Goal: Task Accomplishment & Management: Complete application form

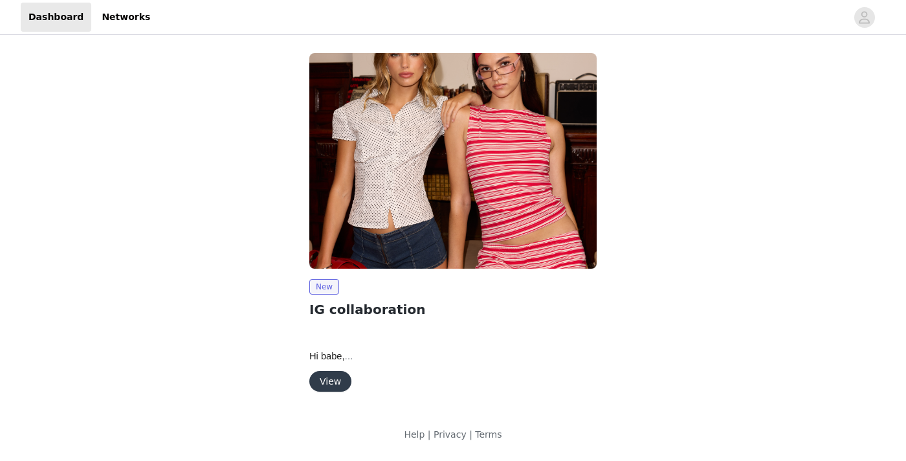
click at [331, 377] on button "View" at bounding box center [330, 381] width 42 height 21
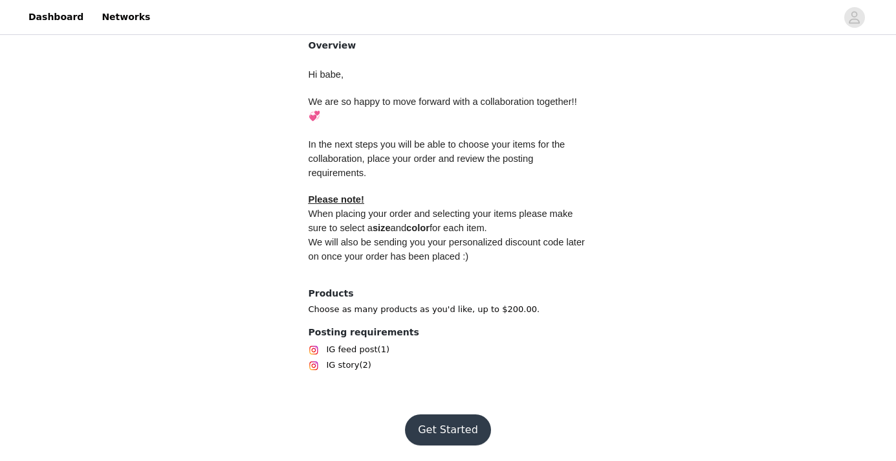
click at [436, 425] on button "Get Started" at bounding box center [448, 429] width 86 height 31
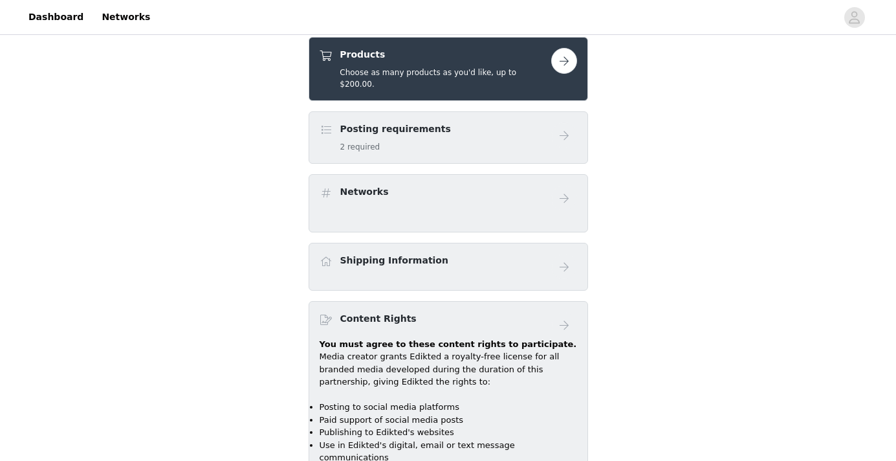
scroll to position [485, 0]
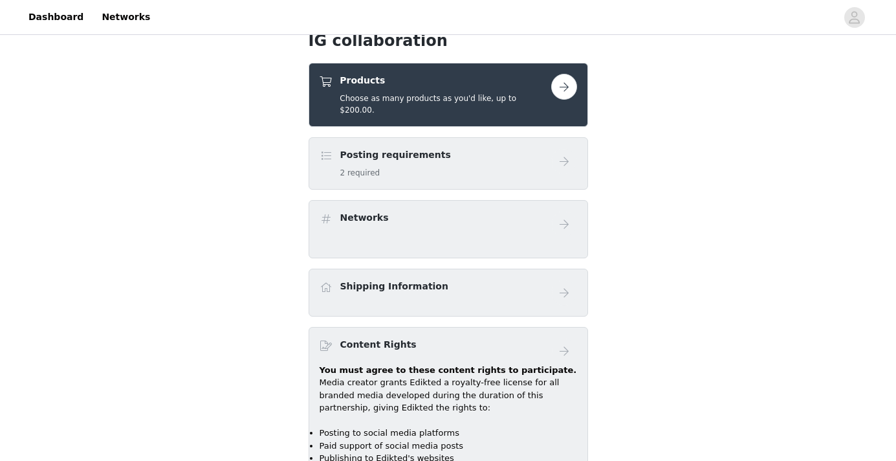
click at [554, 89] on button "button" at bounding box center [564, 87] width 26 height 26
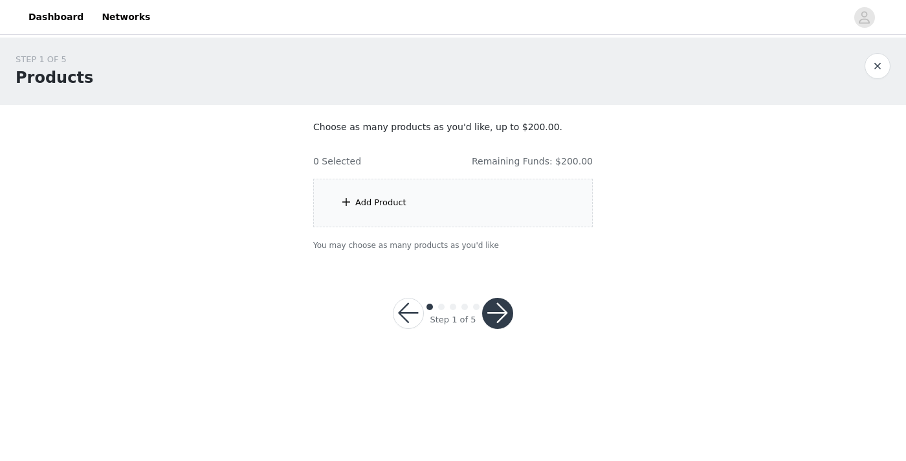
click at [463, 212] on div "Add Product" at bounding box center [453, 203] width 280 height 49
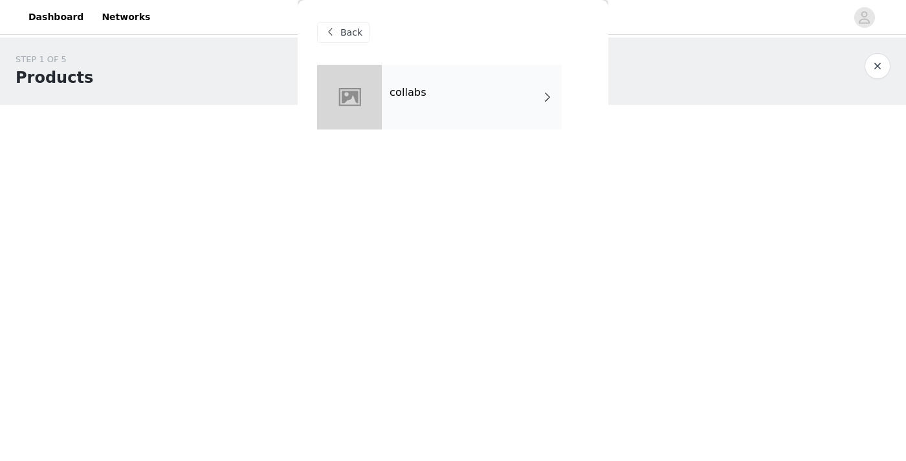
click at [416, 99] on div "collabs" at bounding box center [472, 97] width 180 height 65
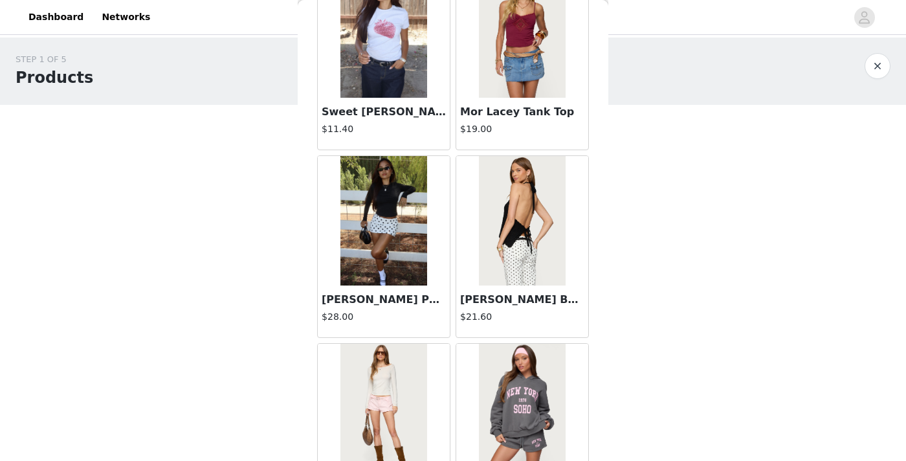
scroll to position [1520, 0]
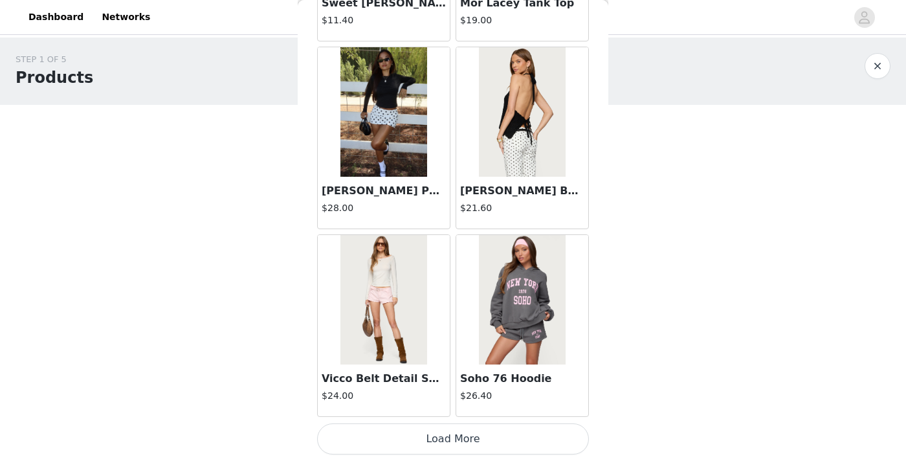
click at [444, 440] on button "Load More" at bounding box center [453, 438] width 272 height 31
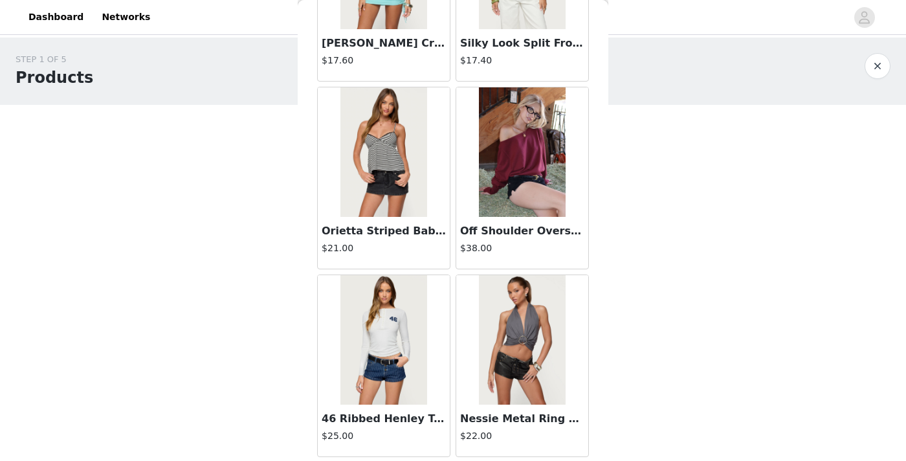
scroll to position [2760, 0]
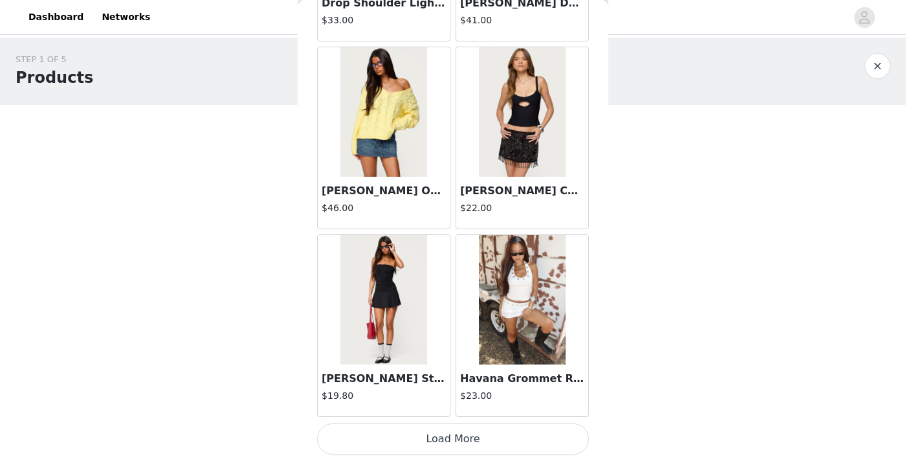
click at [448, 438] on button "Load More" at bounding box center [453, 438] width 272 height 31
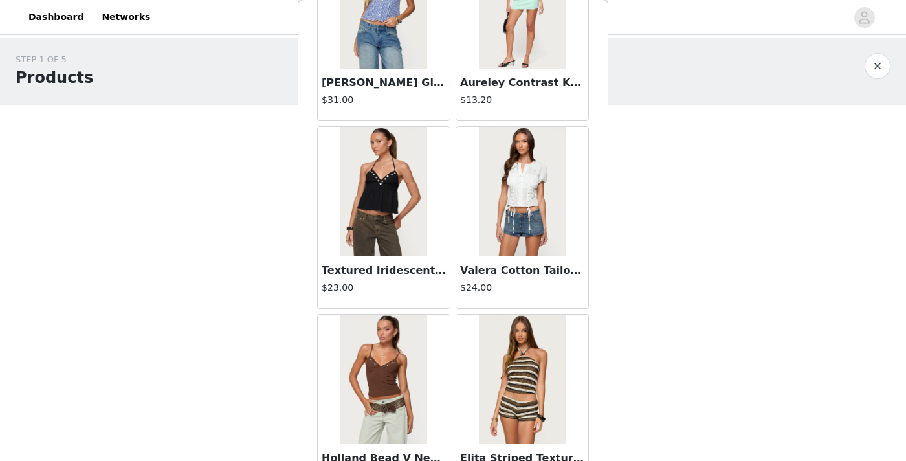
scroll to position [5274, 0]
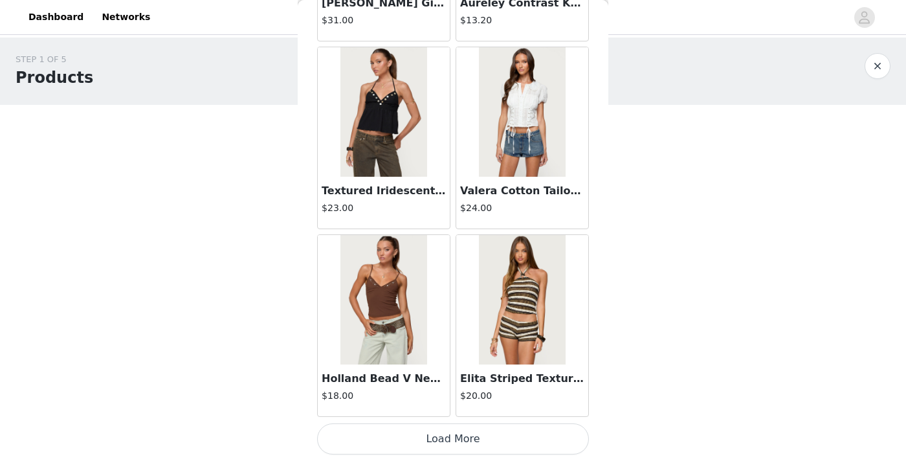
click at [437, 437] on button "Load More" at bounding box center [453, 438] width 272 height 31
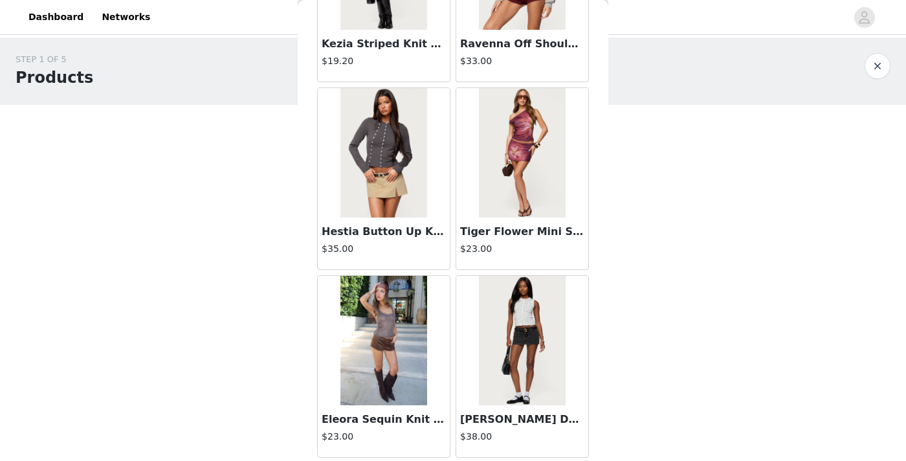
scroll to position [7151, 0]
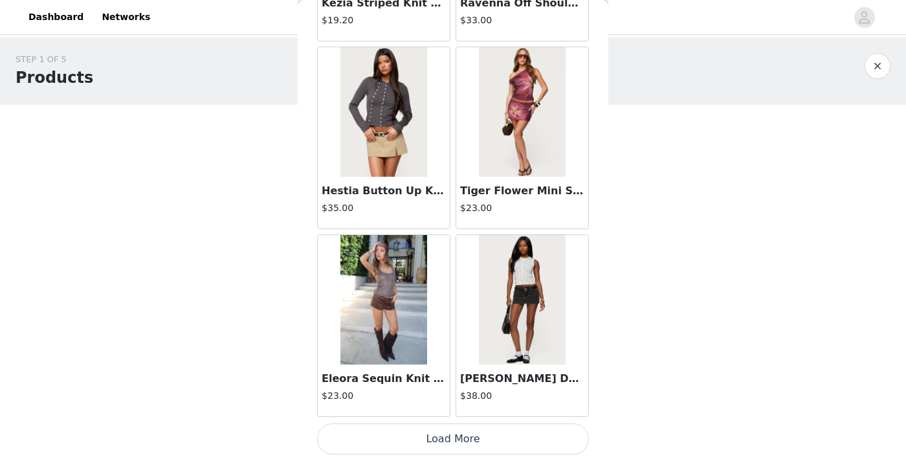
click at [396, 444] on button "Load More" at bounding box center [453, 438] width 272 height 31
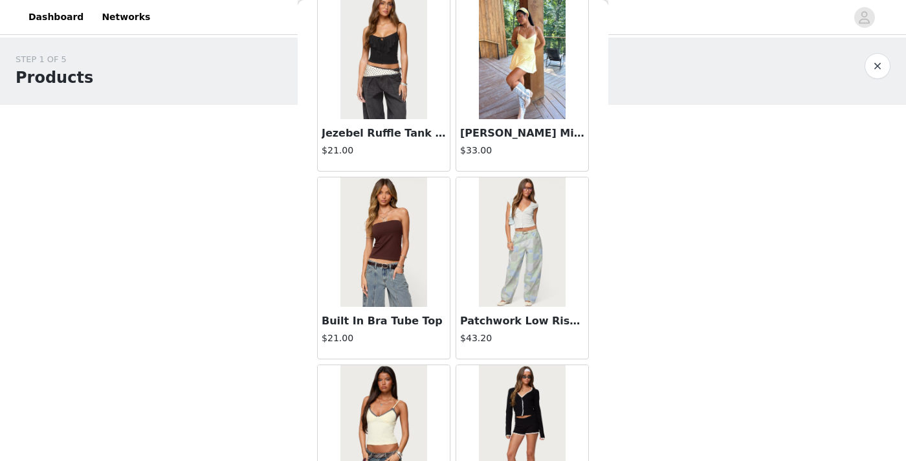
scroll to position [9028, 0]
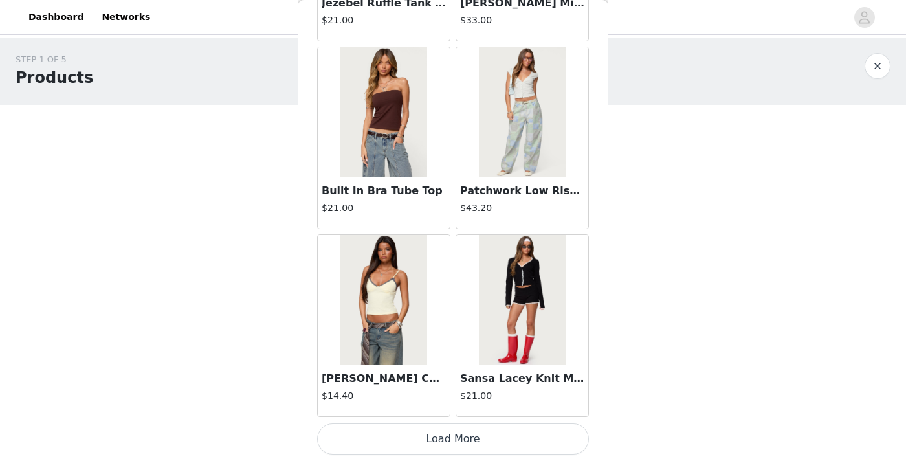
click at [460, 437] on button "Load More" at bounding box center [453, 438] width 272 height 31
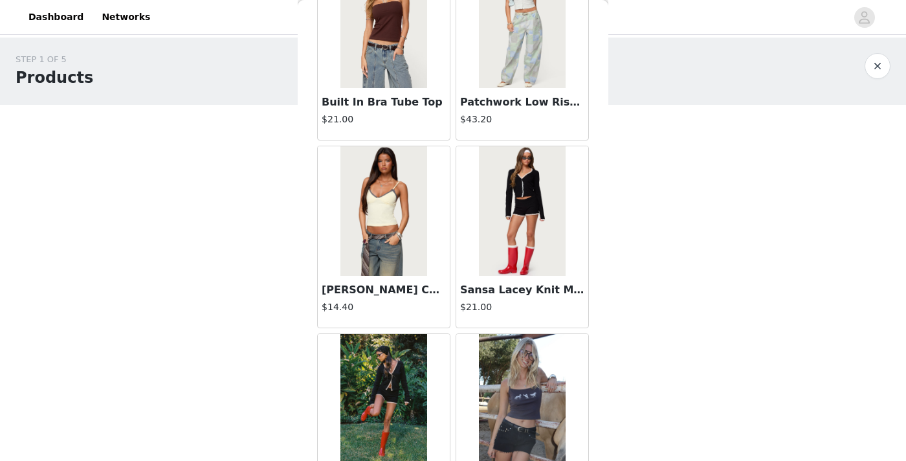
click at [515, 253] on img at bounding box center [522, 210] width 86 height 129
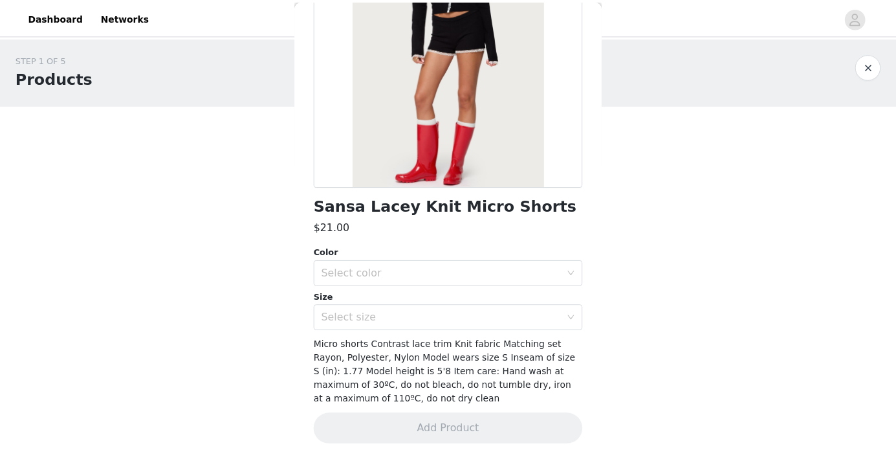
scroll to position [169, 0]
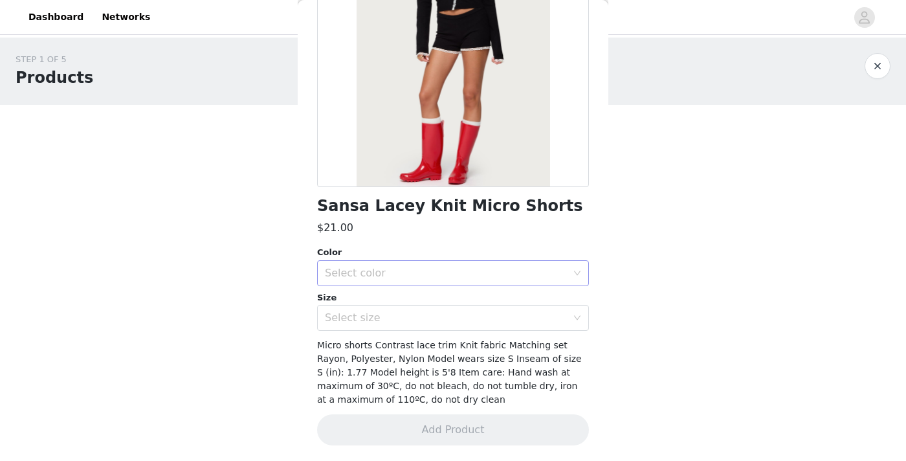
click at [482, 270] on div "Select color" at bounding box center [446, 273] width 242 height 13
click at [460, 301] on li "BLACK" at bounding box center [448, 301] width 262 height 21
click at [453, 328] on div "Select size" at bounding box center [449, 317] width 248 height 25
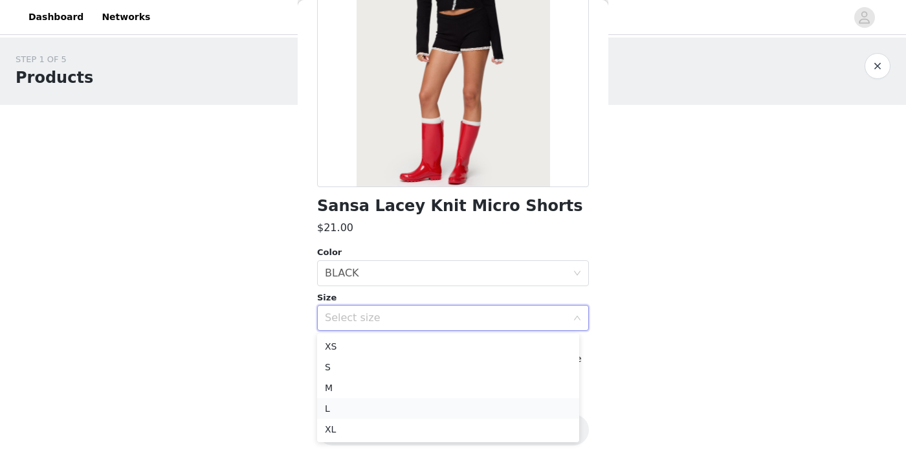
click at [413, 406] on li "L" at bounding box center [448, 408] width 262 height 21
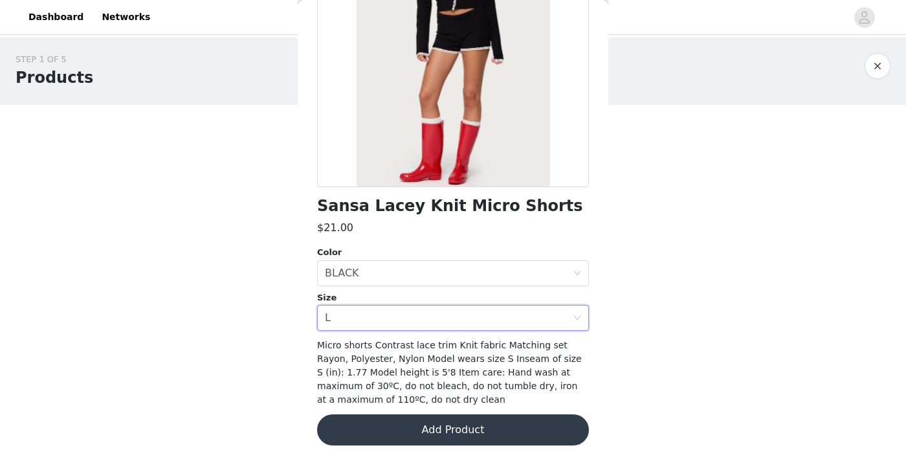
click at [417, 432] on button "Add Product" at bounding box center [453, 429] width 272 height 31
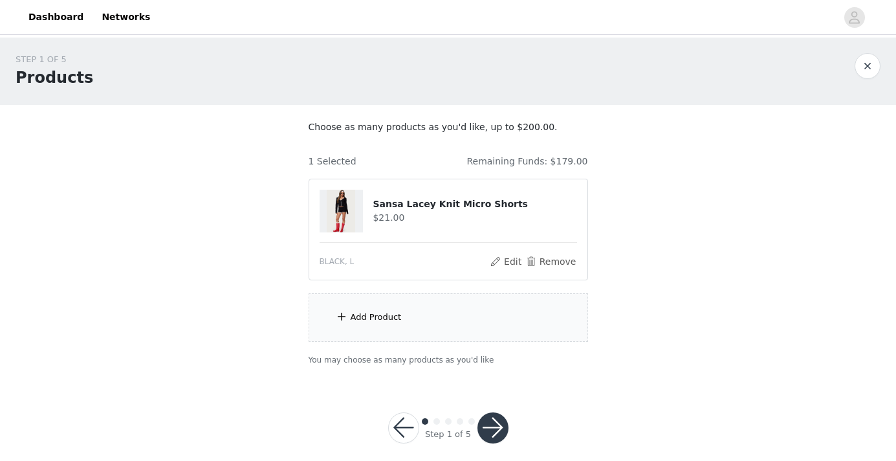
click at [386, 317] on div "Add Product" at bounding box center [376, 317] width 51 height 13
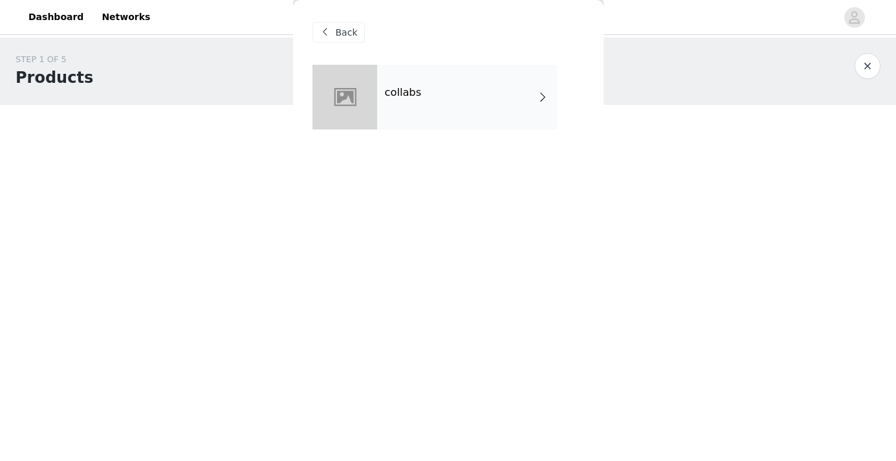
click at [384, 92] on div "collabs" at bounding box center [467, 97] width 180 height 65
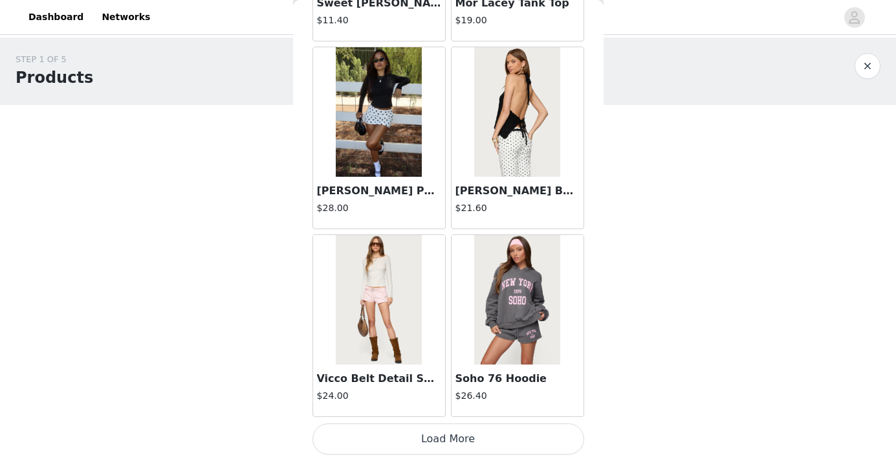
scroll to position [14, 0]
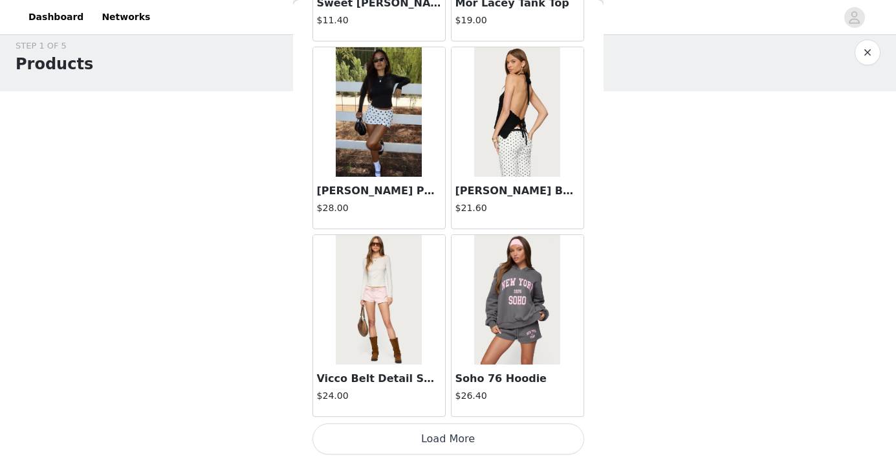
click at [444, 436] on button "Load More" at bounding box center [449, 438] width 272 height 31
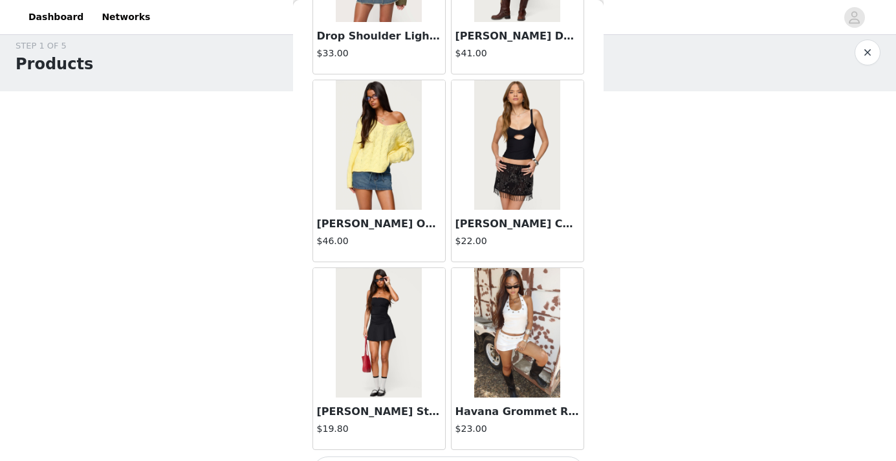
scroll to position [3397, 0]
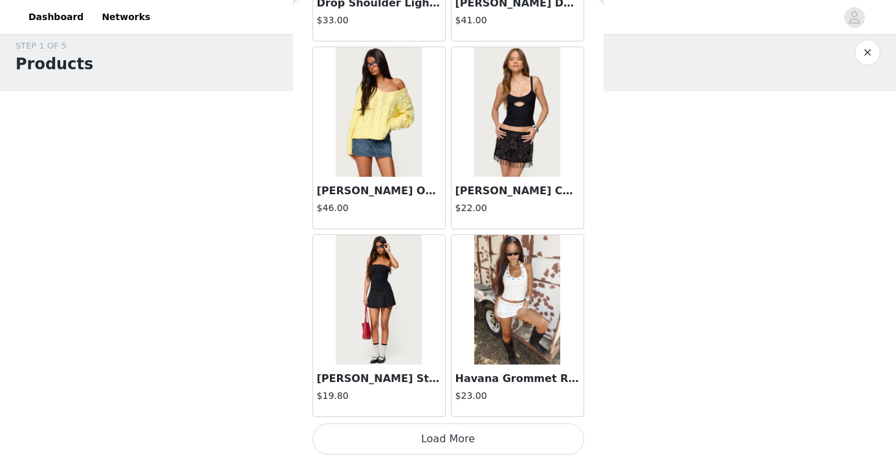
click at [439, 442] on button "Load More" at bounding box center [449, 438] width 272 height 31
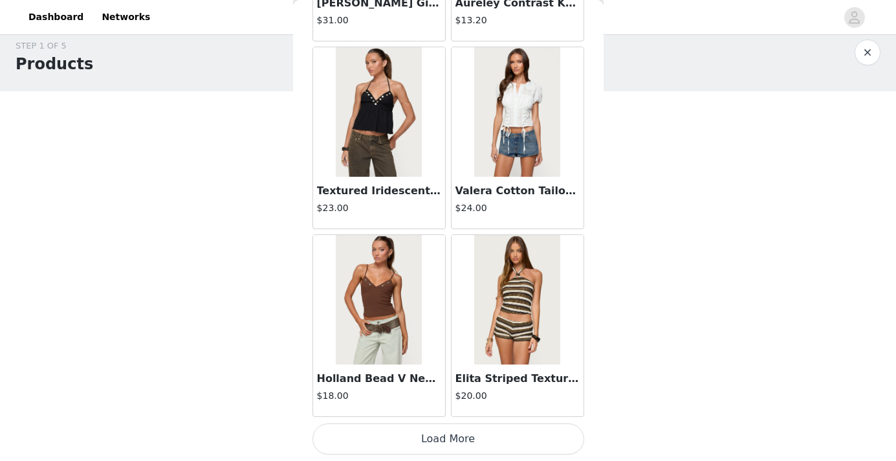
scroll to position [5273, 0]
click at [426, 444] on button "Load More" at bounding box center [449, 439] width 272 height 31
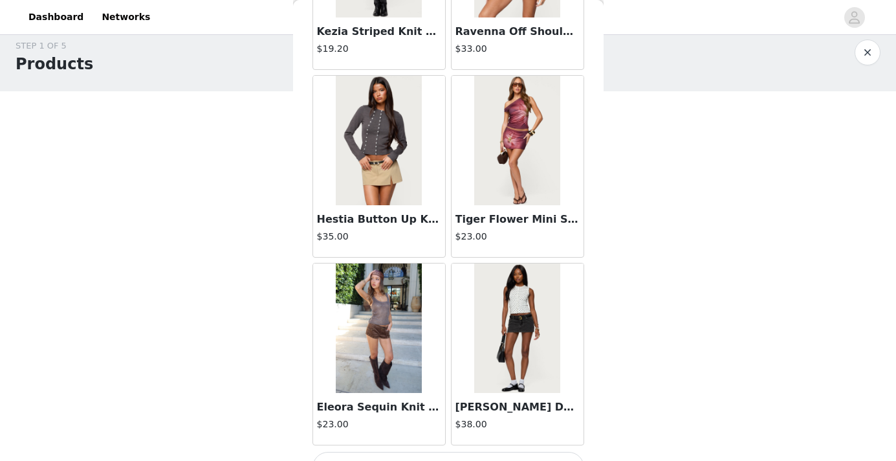
scroll to position [7151, 0]
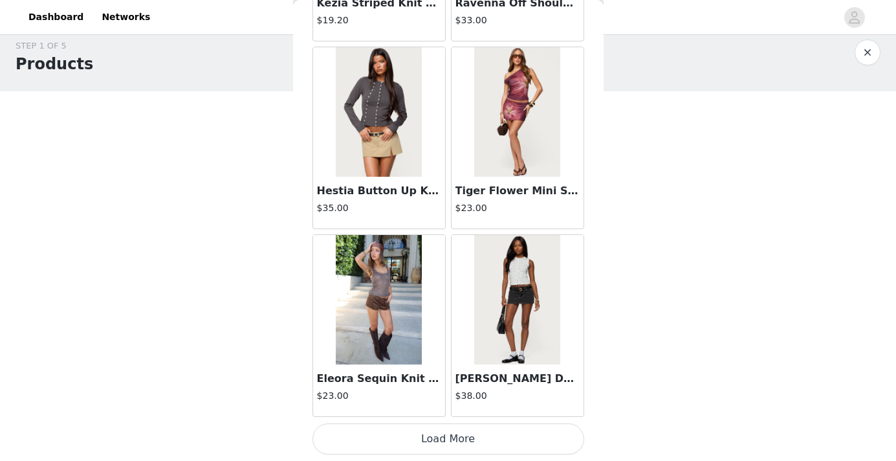
click at [428, 433] on button "Load More" at bounding box center [449, 438] width 272 height 31
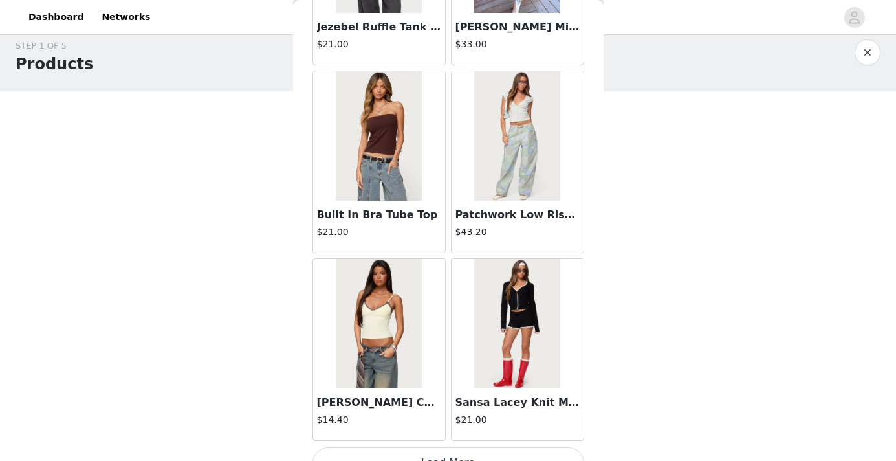
scroll to position [9028, 0]
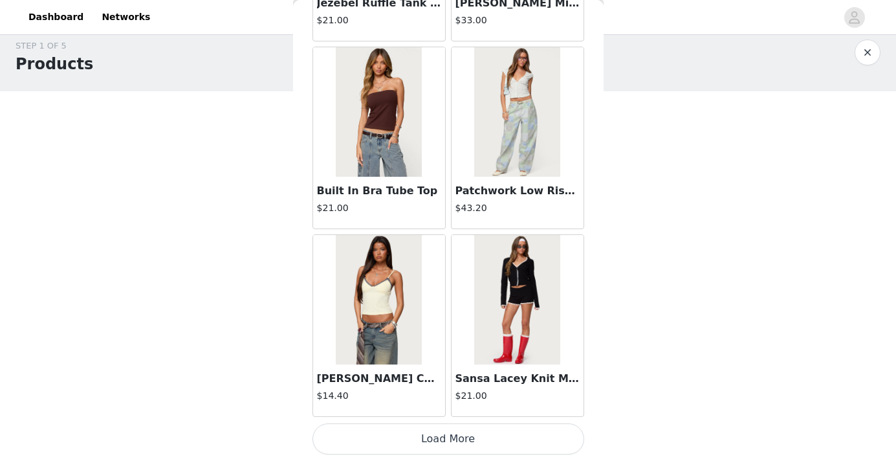
click at [437, 438] on button "Load More" at bounding box center [449, 438] width 272 height 31
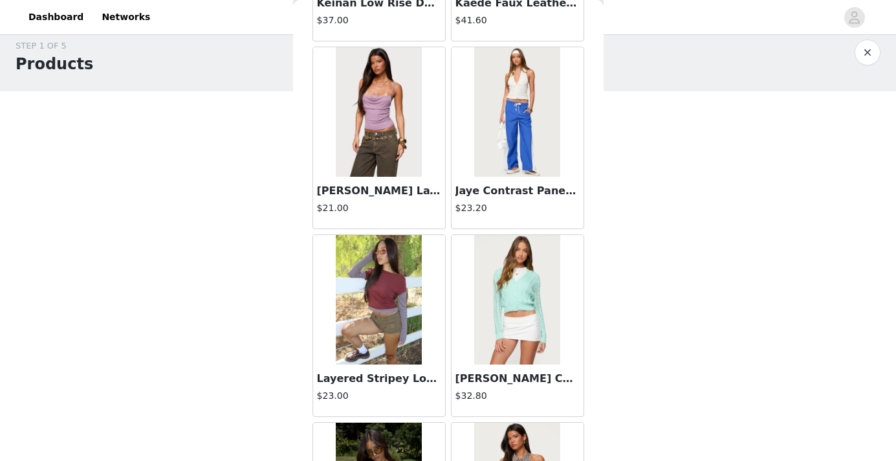
scroll to position [10905, 0]
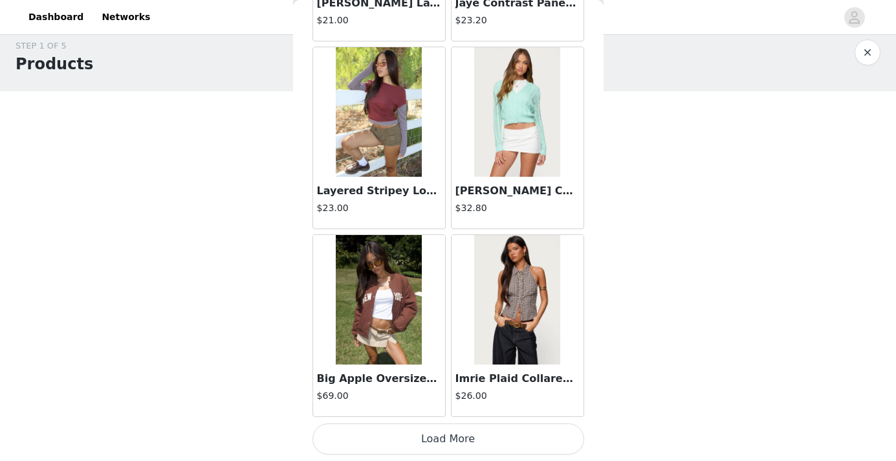
click at [417, 435] on button "Load More" at bounding box center [449, 438] width 272 height 31
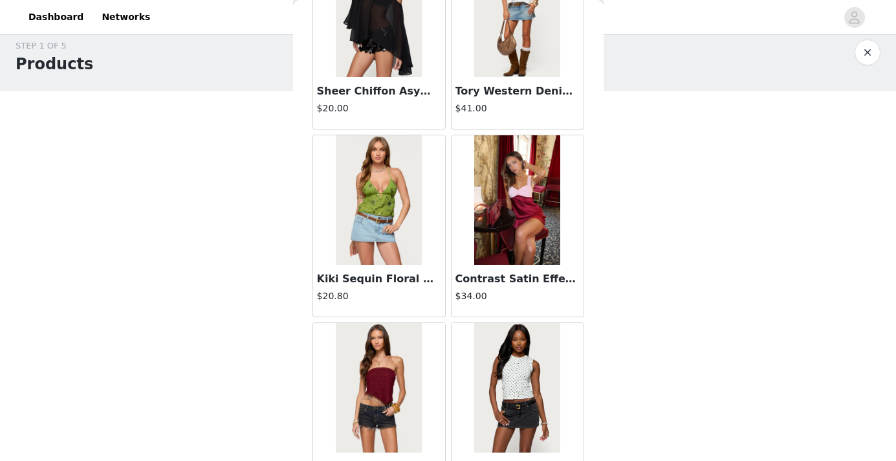
scroll to position [12782, 0]
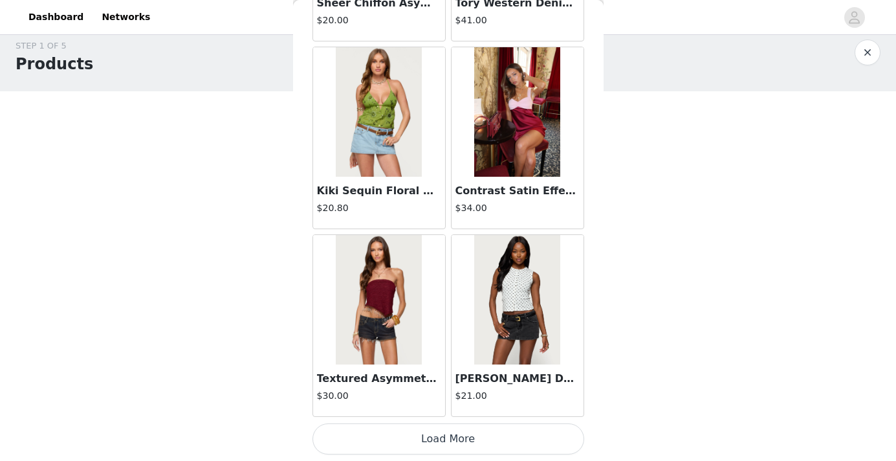
click at [426, 438] on button "Load More" at bounding box center [449, 438] width 272 height 31
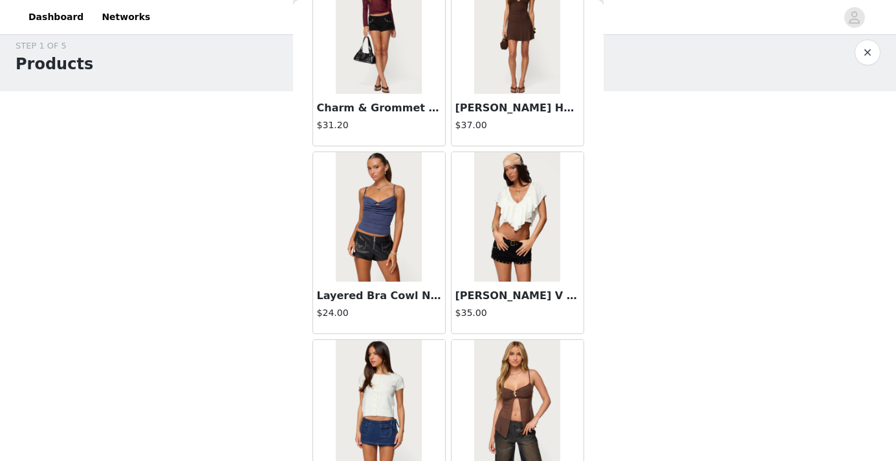
scroll to position [14659, 0]
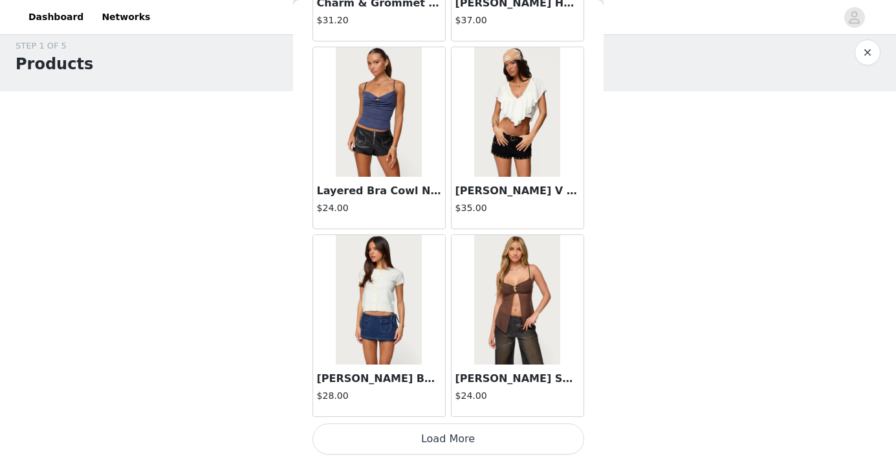
click at [417, 431] on button "Load More" at bounding box center [449, 438] width 272 height 31
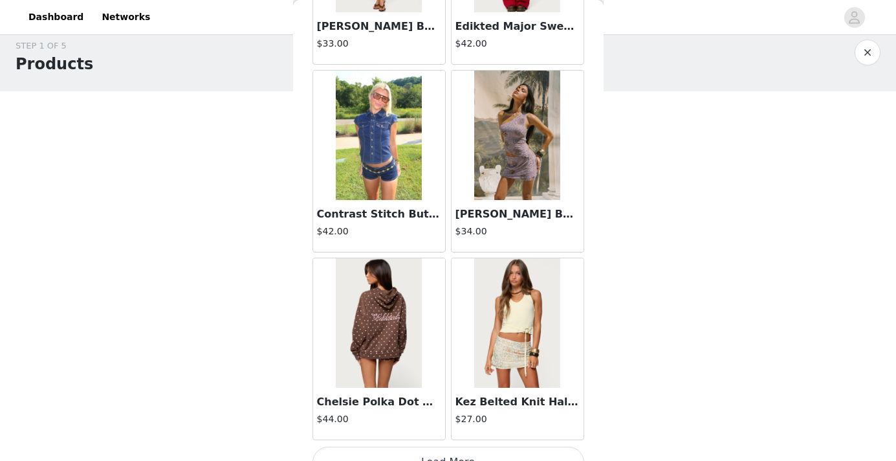
scroll to position [16536, 0]
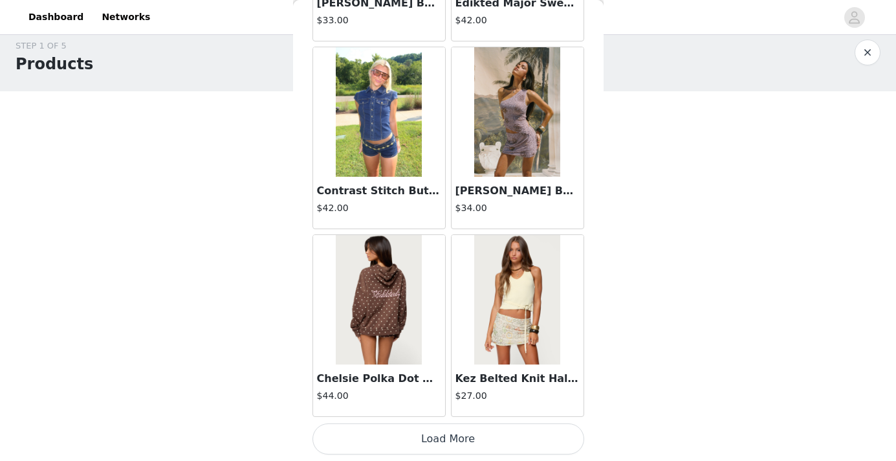
click at [425, 435] on button "Load More" at bounding box center [449, 438] width 272 height 31
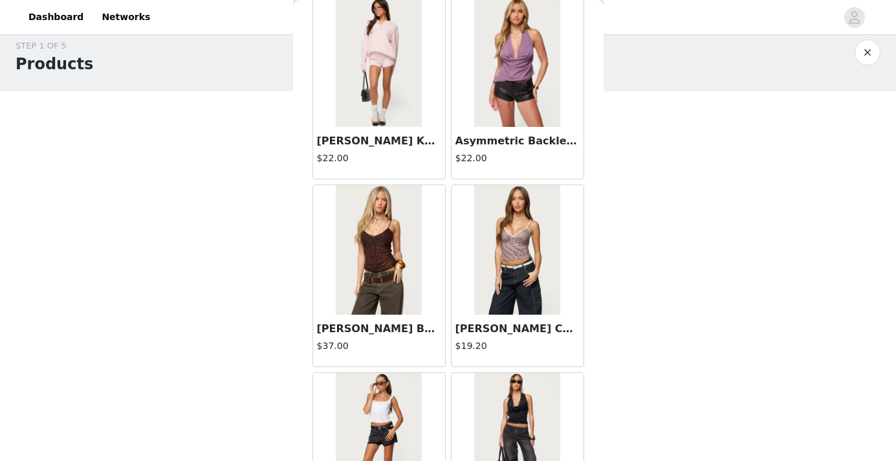
scroll to position [18413, 0]
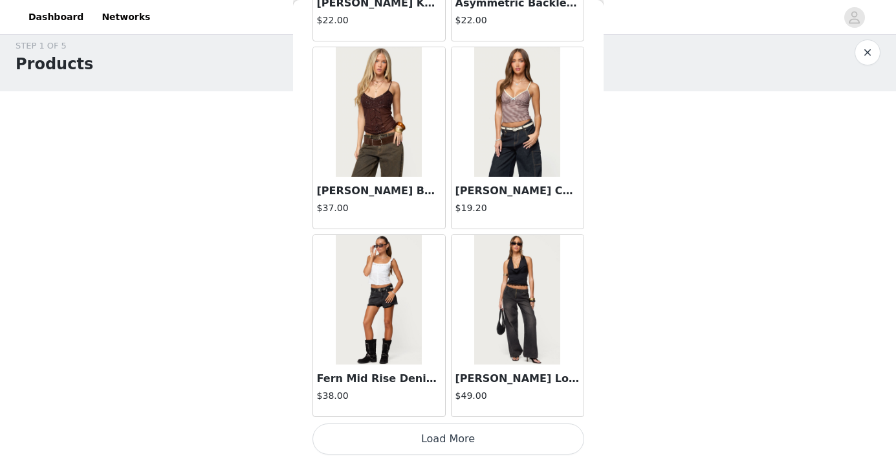
click at [436, 437] on button "Load More" at bounding box center [449, 438] width 272 height 31
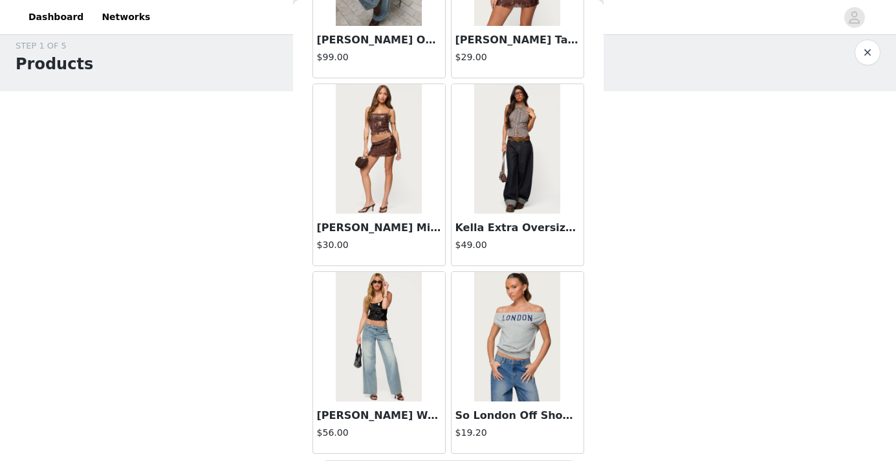
scroll to position [20290, 0]
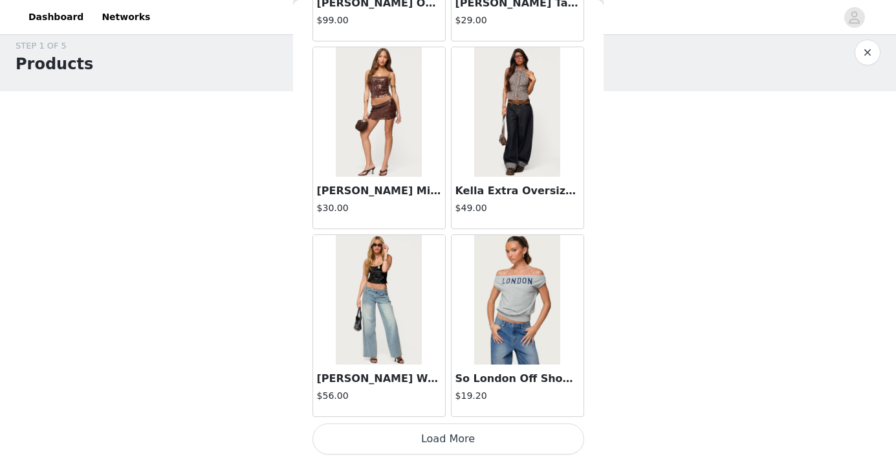
click at [445, 436] on button "Load More" at bounding box center [449, 438] width 272 height 31
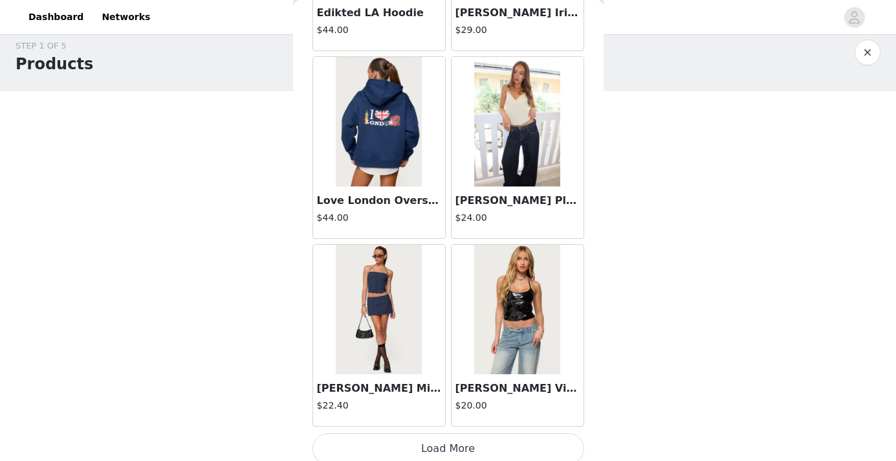
scroll to position [22167, 0]
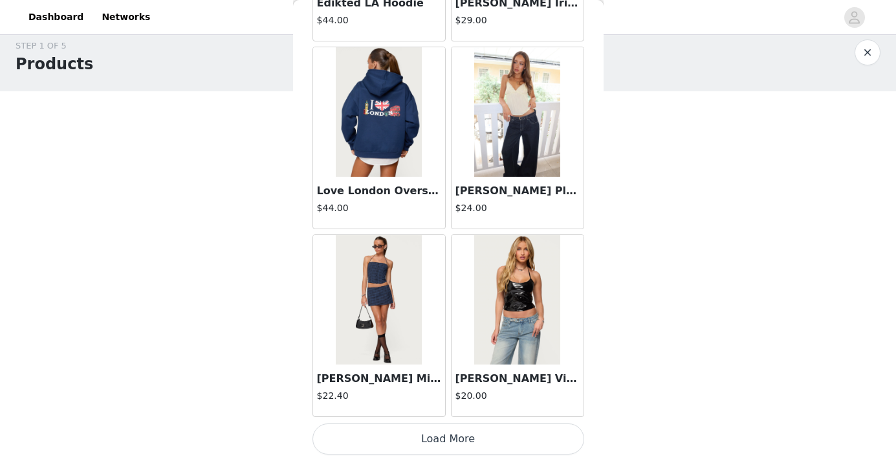
click at [458, 444] on button "Load More" at bounding box center [449, 438] width 272 height 31
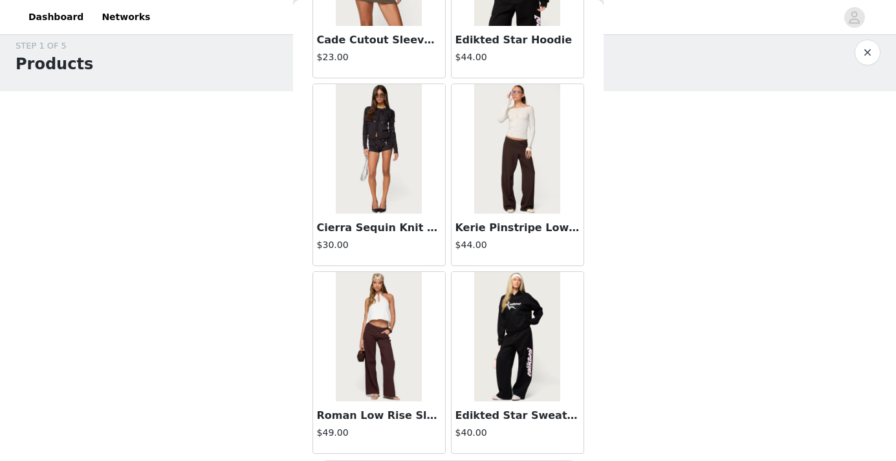
scroll to position [24044, 0]
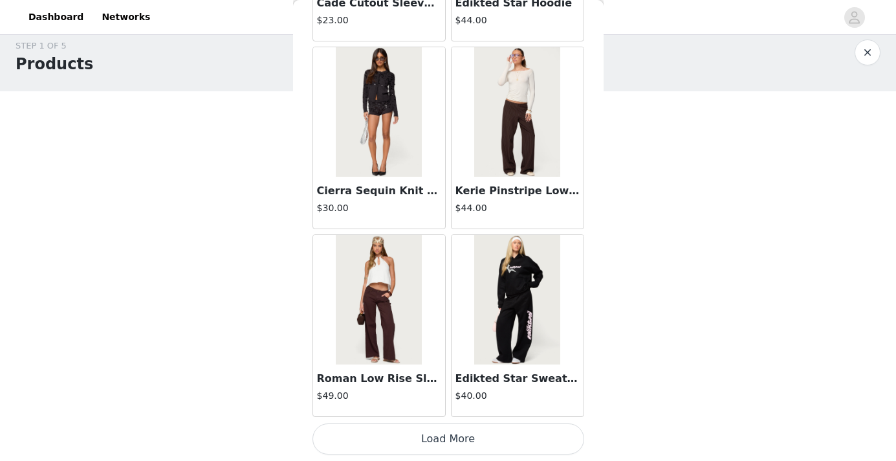
click at [443, 442] on button "Load More" at bounding box center [449, 438] width 272 height 31
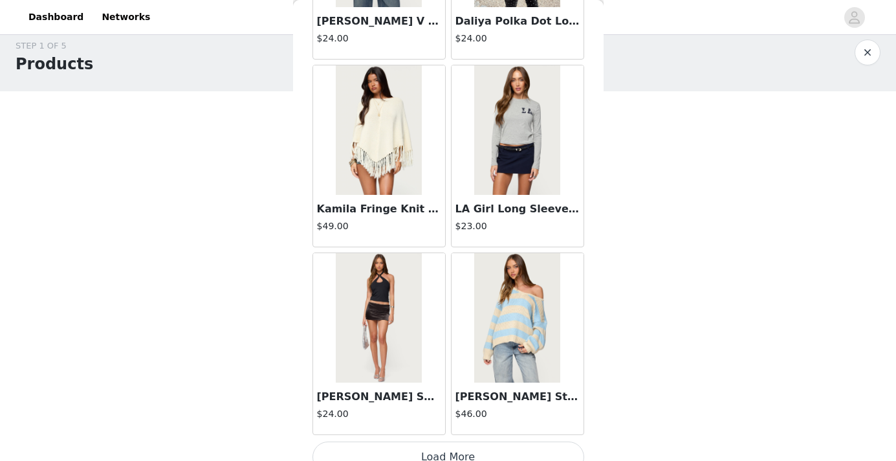
scroll to position [25921, 0]
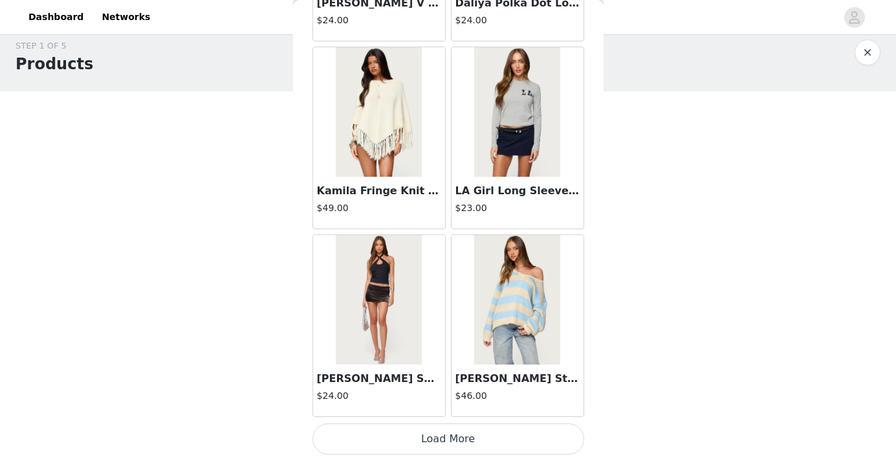
click at [442, 436] on button "Load More" at bounding box center [449, 438] width 272 height 31
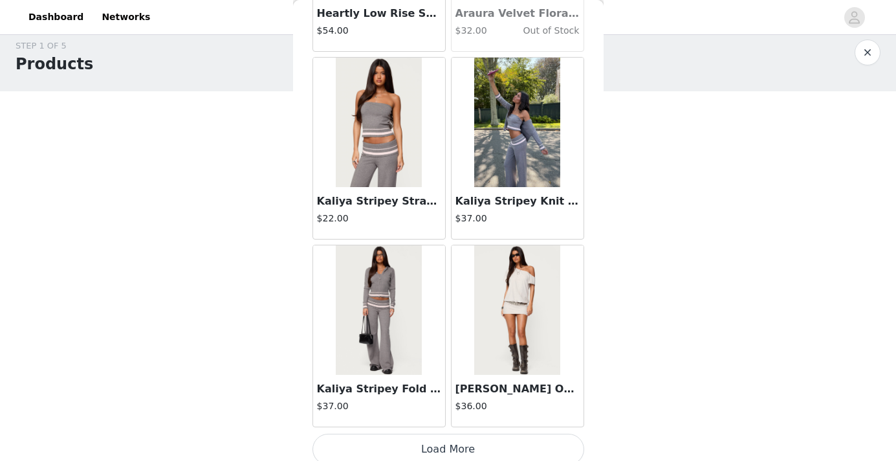
scroll to position [27798, 0]
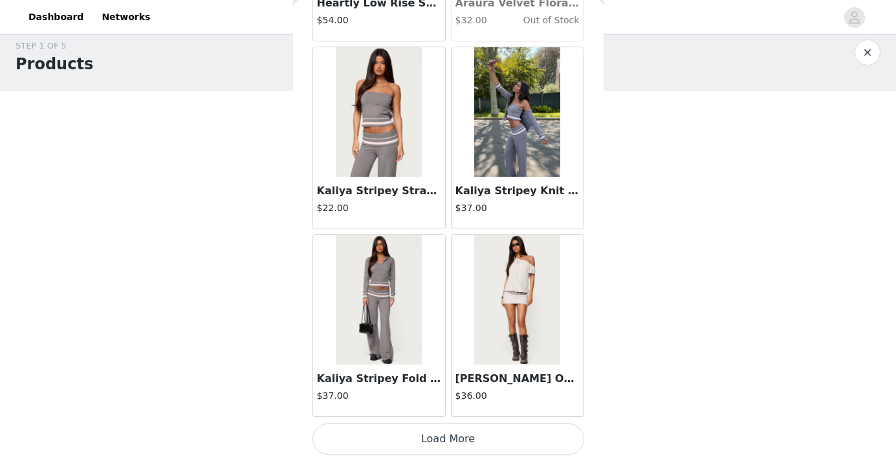
click at [452, 438] on button "Load More" at bounding box center [449, 438] width 272 height 31
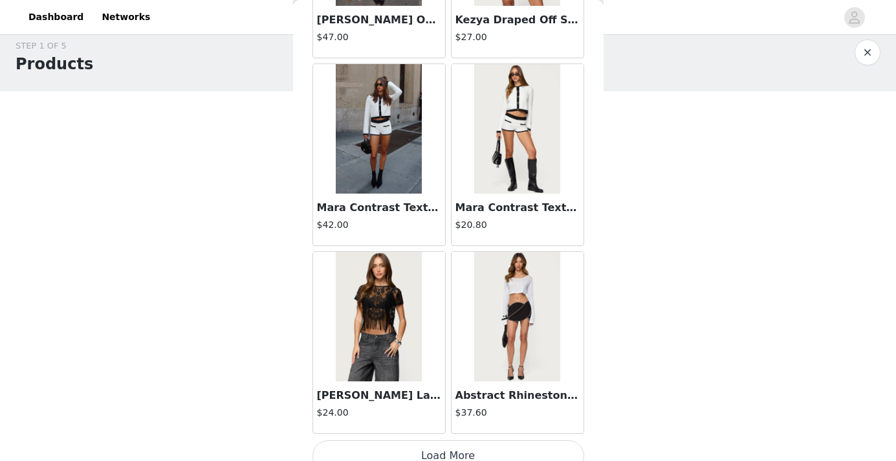
scroll to position [29675, 0]
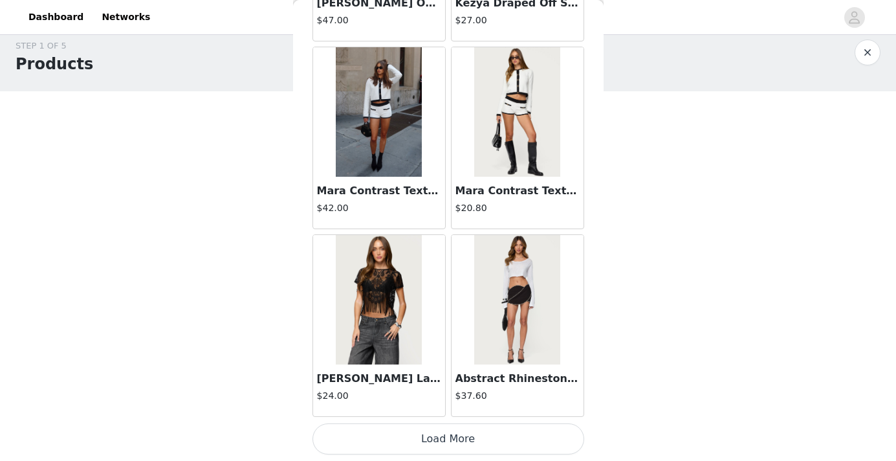
click at [428, 436] on button "Load More" at bounding box center [449, 438] width 272 height 31
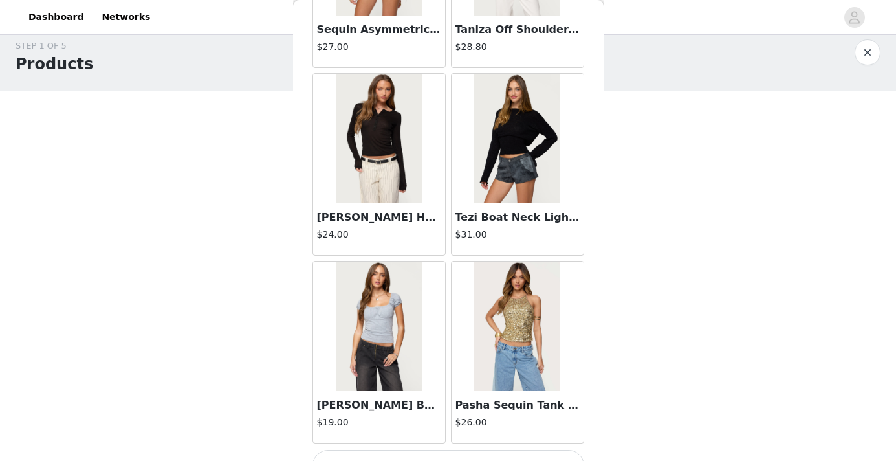
scroll to position [31552, 0]
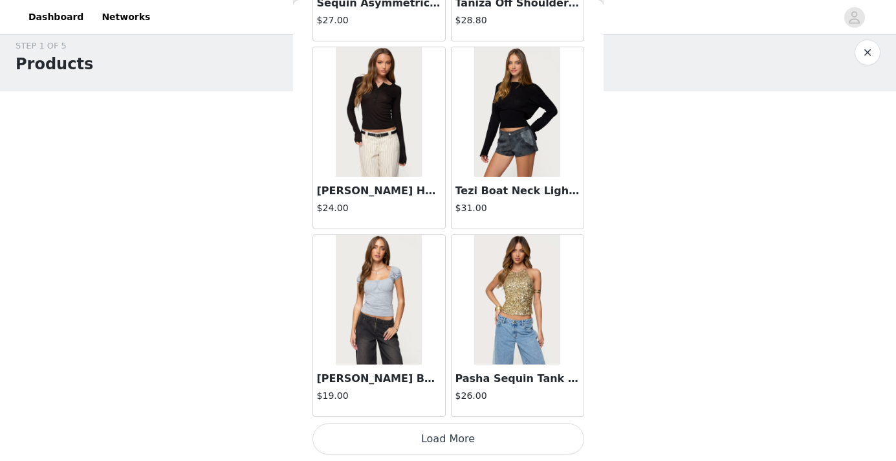
click at [410, 436] on button "Load More" at bounding box center [449, 438] width 272 height 31
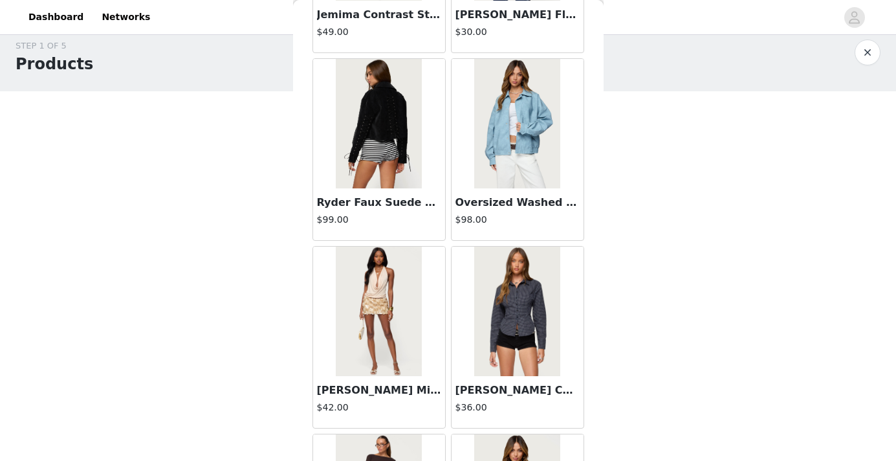
scroll to position [32855, 0]
click at [379, 139] on img at bounding box center [379, 122] width 86 height 129
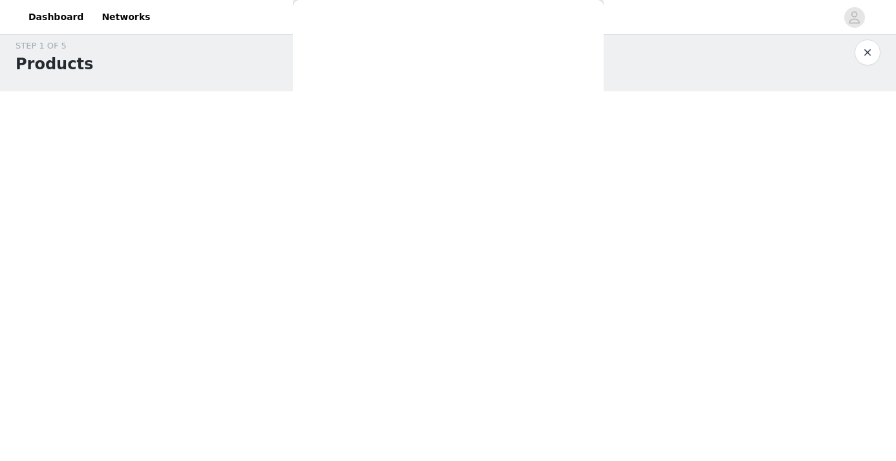
scroll to position [169, 0]
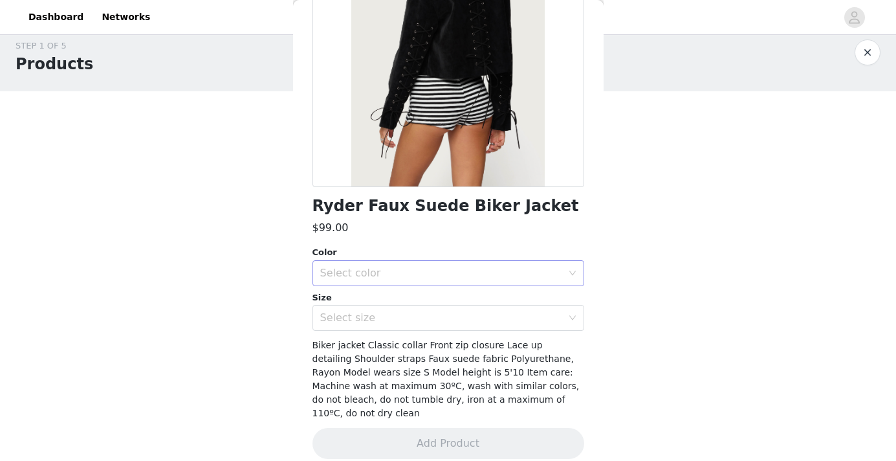
click at [467, 275] on div "Select color" at bounding box center [441, 273] width 242 height 13
click at [455, 304] on li "BLACK" at bounding box center [444, 301] width 262 height 21
click at [448, 323] on div "Select size" at bounding box center [441, 317] width 242 height 13
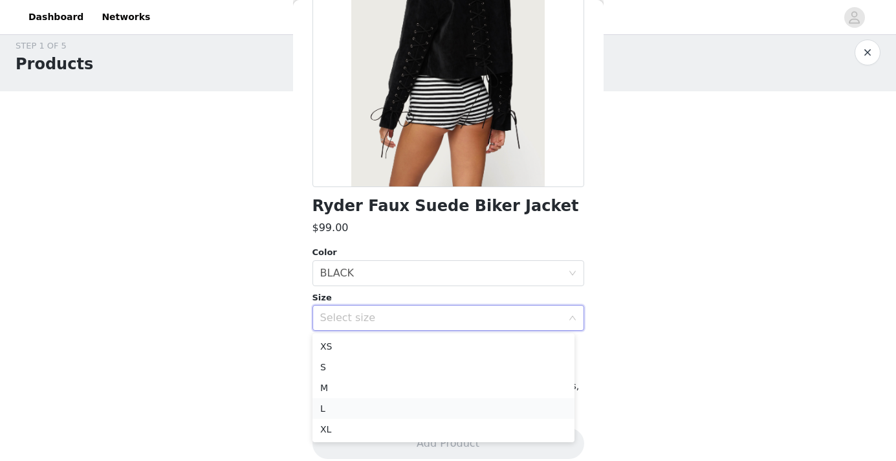
click at [392, 405] on li "L" at bounding box center [444, 408] width 262 height 21
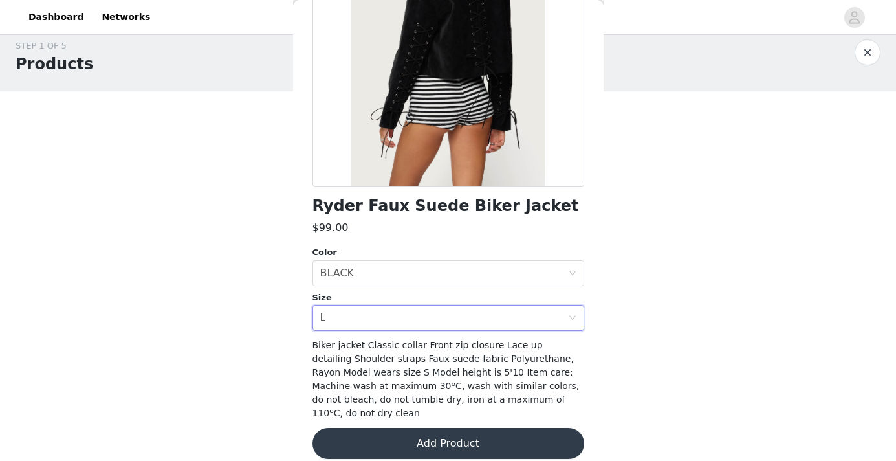
click at [427, 428] on button "Add Product" at bounding box center [449, 443] width 272 height 31
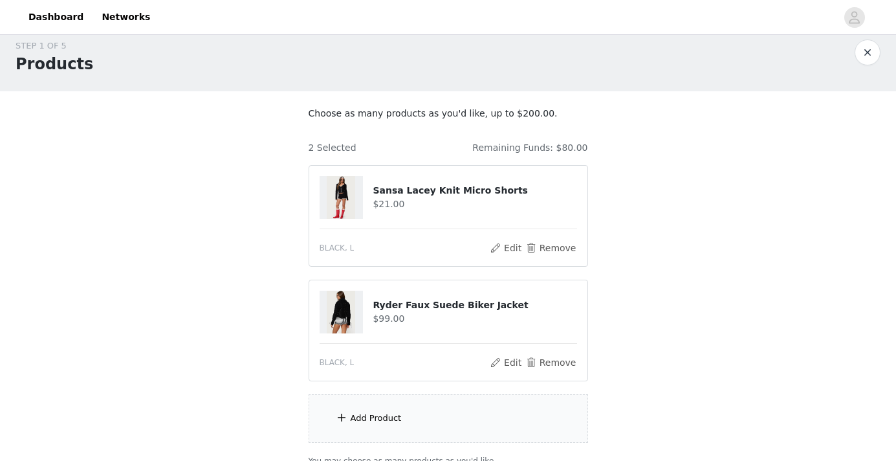
click at [381, 417] on div "Add Product" at bounding box center [376, 418] width 51 height 13
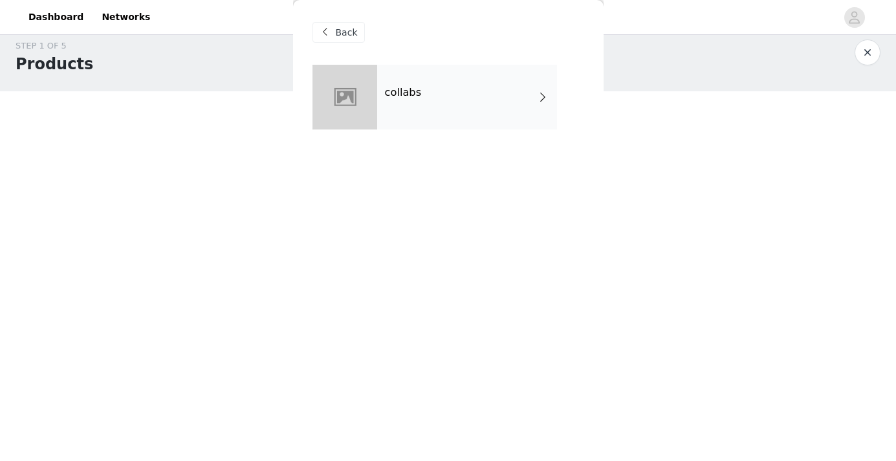
click at [346, 31] on span "Back" at bounding box center [347, 33] width 22 height 14
click at [425, 90] on div "collabs" at bounding box center [467, 97] width 180 height 65
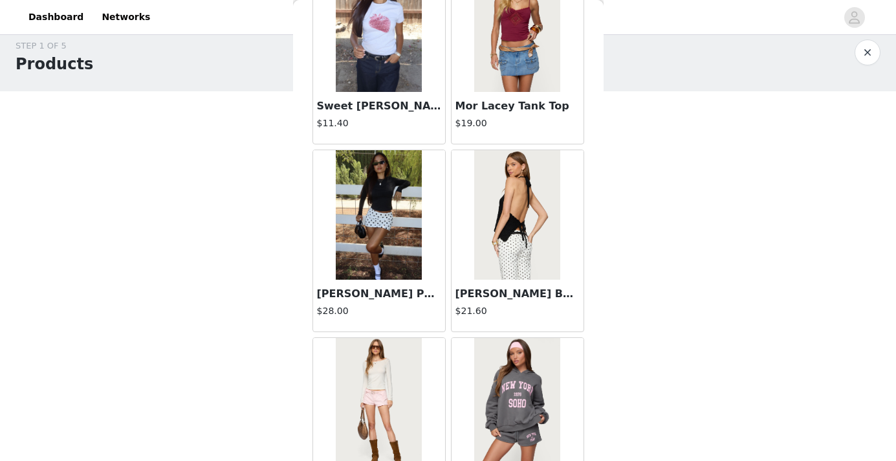
scroll to position [1520, 0]
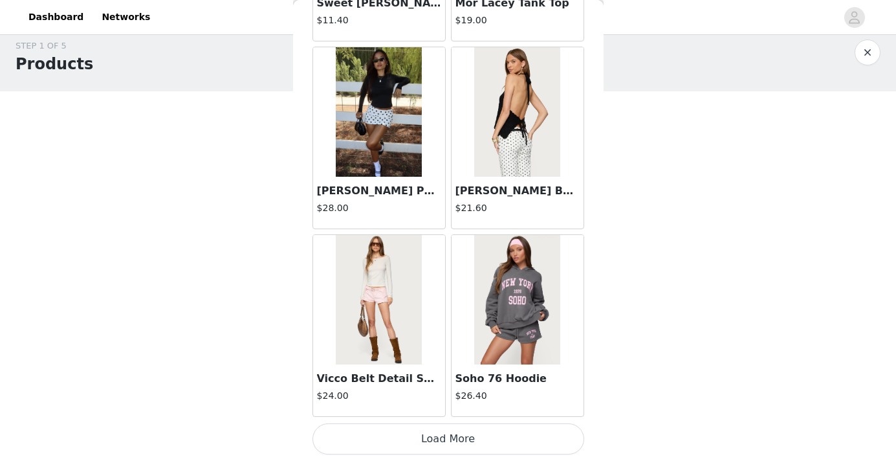
click at [447, 436] on button "Load More" at bounding box center [449, 438] width 272 height 31
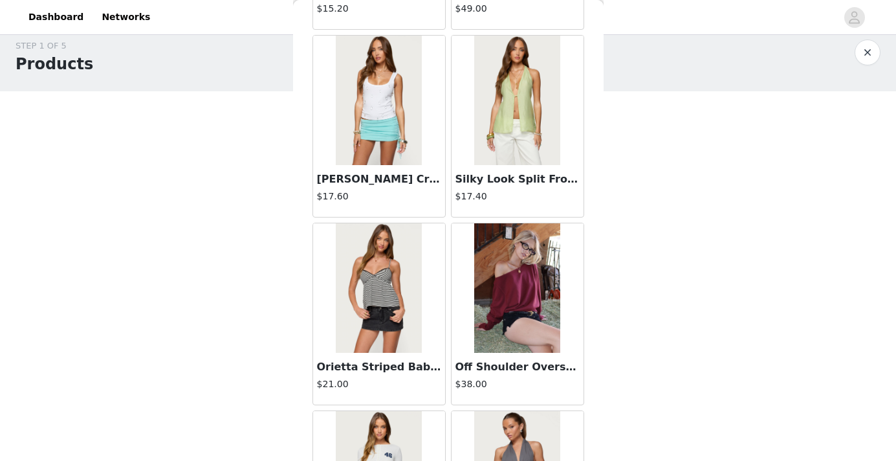
scroll to position [3397, 0]
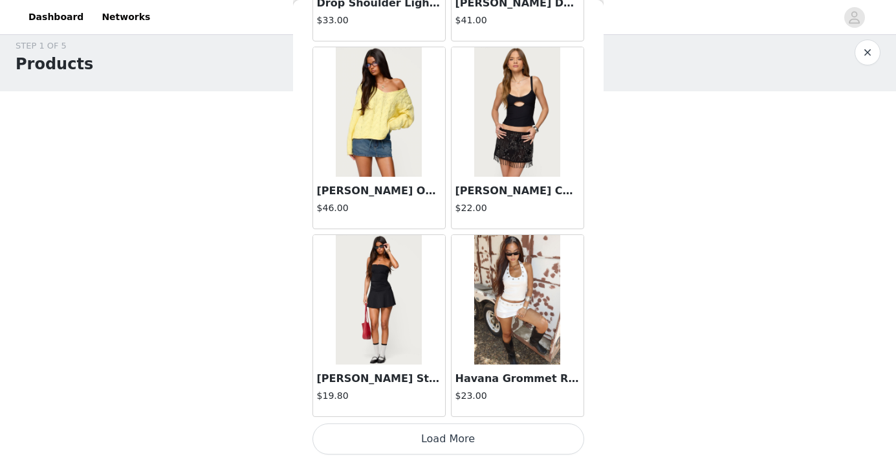
click at [454, 438] on button "Load More" at bounding box center [449, 438] width 272 height 31
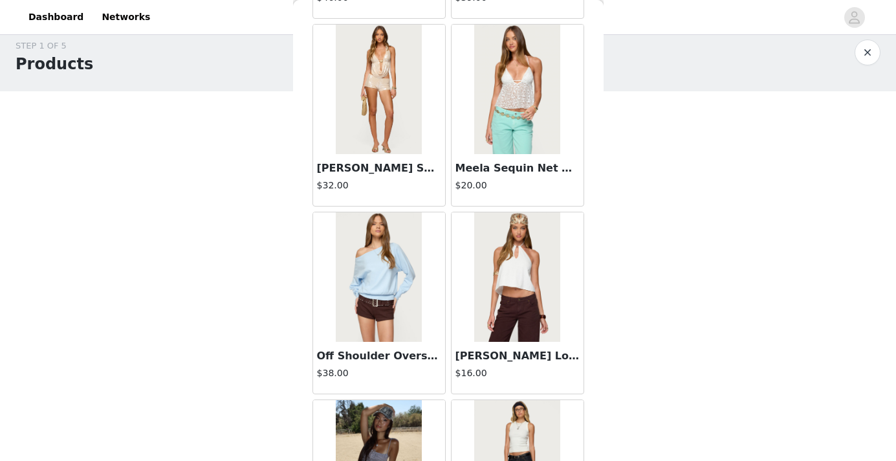
scroll to position [5274, 0]
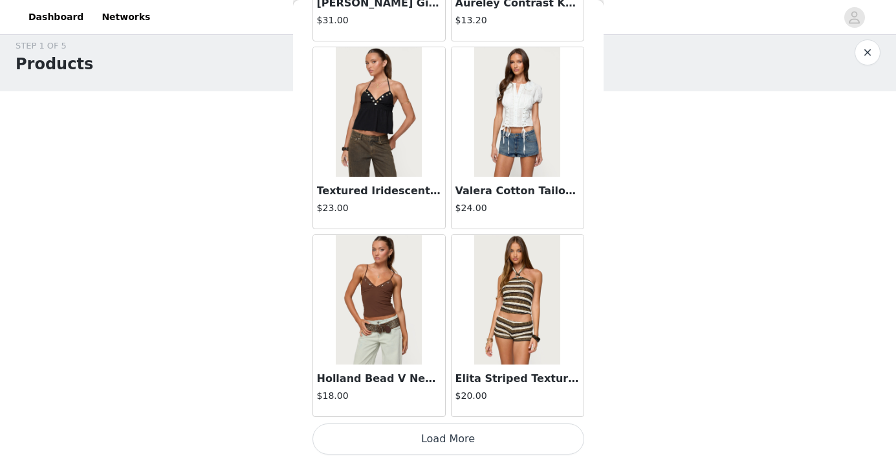
click at [422, 441] on button "Load More" at bounding box center [449, 438] width 272 height 31
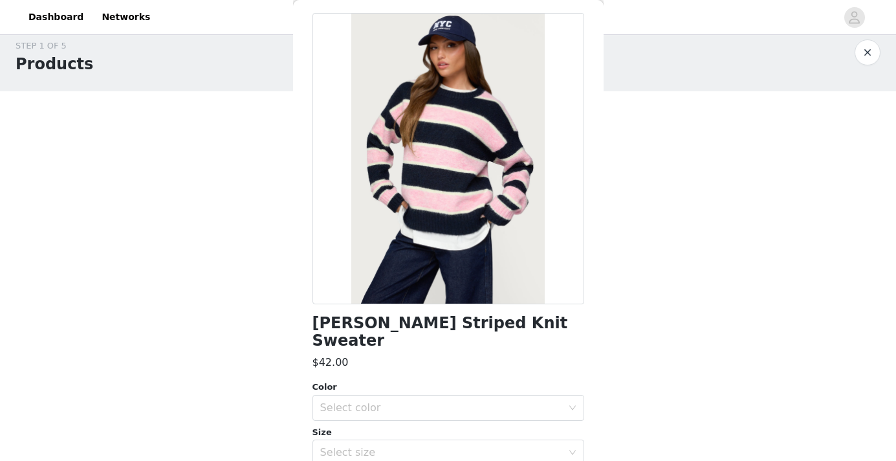
scroll to position [0, 0]
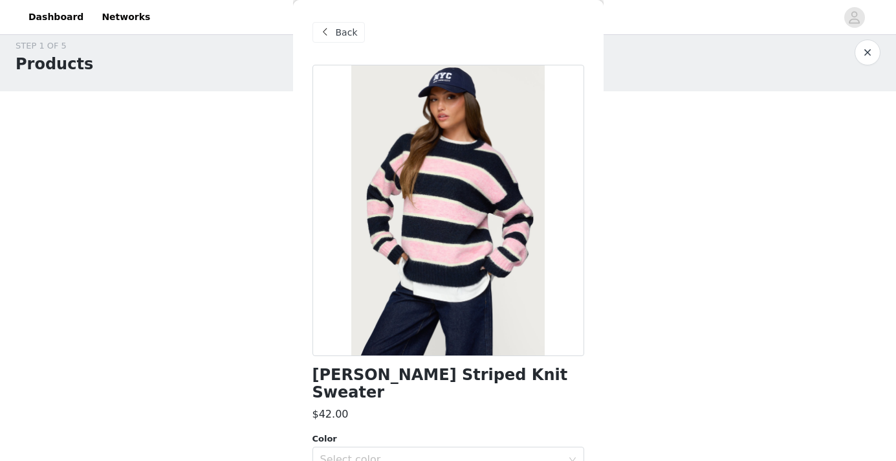
click at [331, 28] on span at bounding box center [326, 33] width 16 height 16
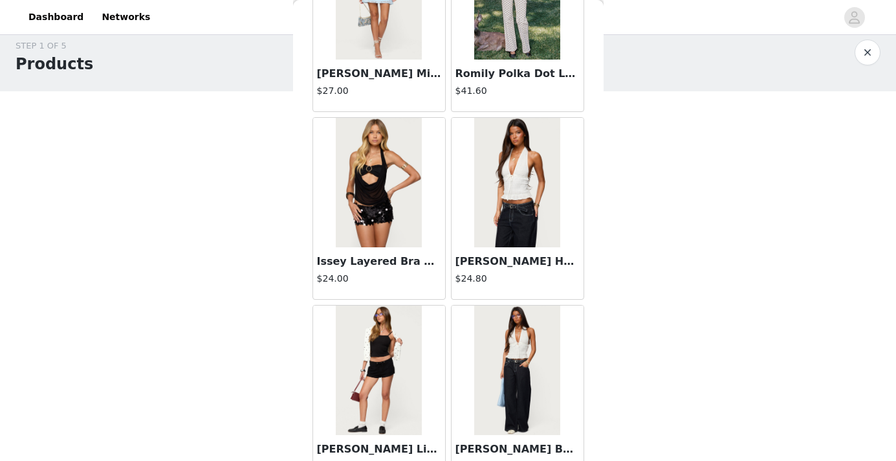
scroll to position [7151, 0]
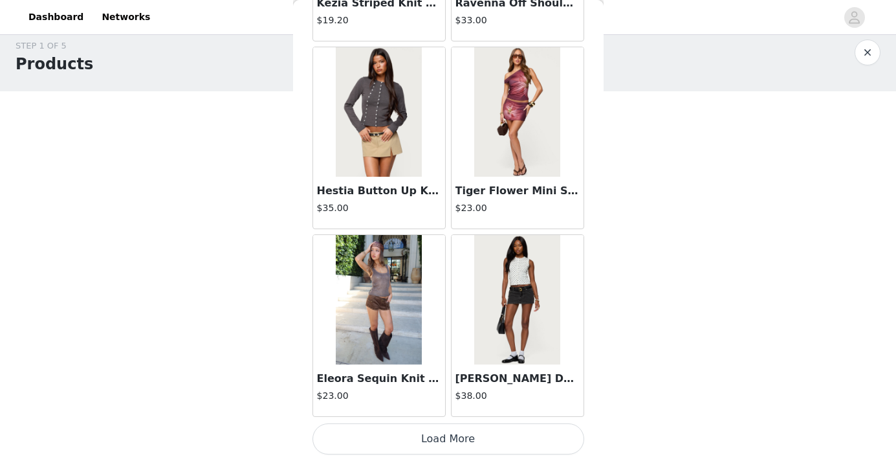
click at [436, 443] on button "Load More" at bounding box center [449, 438] width 272 height 31
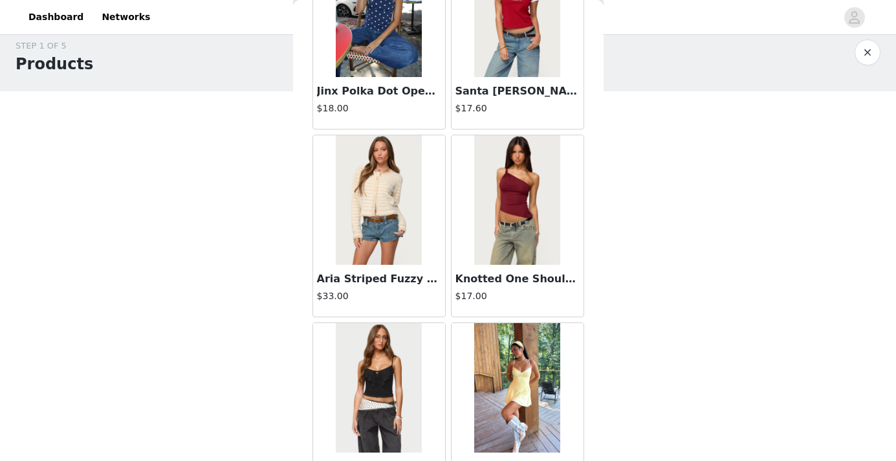
scroll to position [9028, 0]
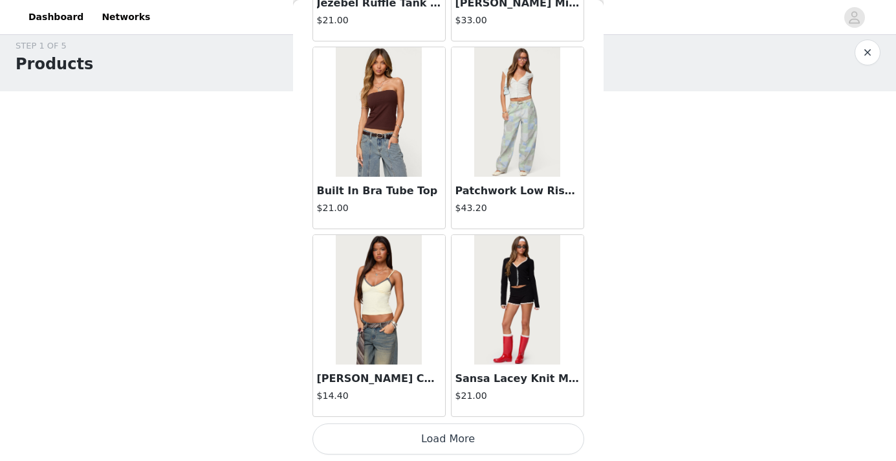
click at [452, 435] on button "Load More" at bounding box center [449, 438] width 272 height 31
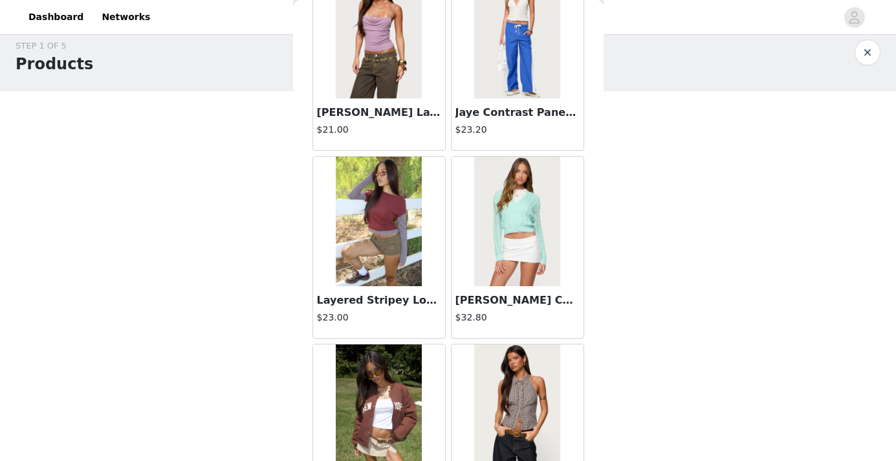
scroll to position [10905, 0]
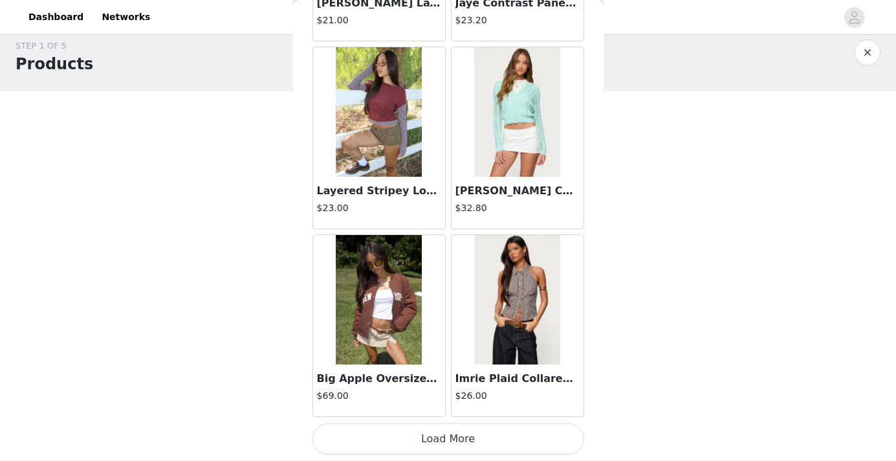
click at [455, 440] on button "Load More" at bounding box center [449, 438] width 272 height 31
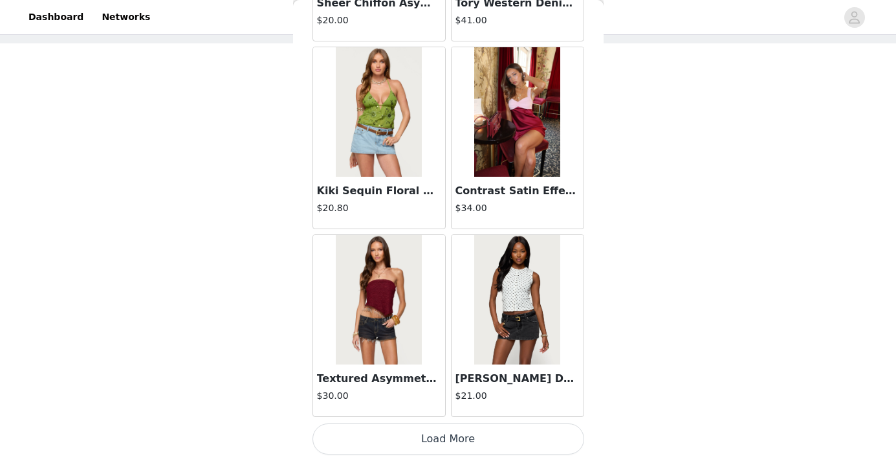
scroll to position [69, 0]
click at [415, 438] on button "Load More" at bounding box center [449, 438] width 272 height 31
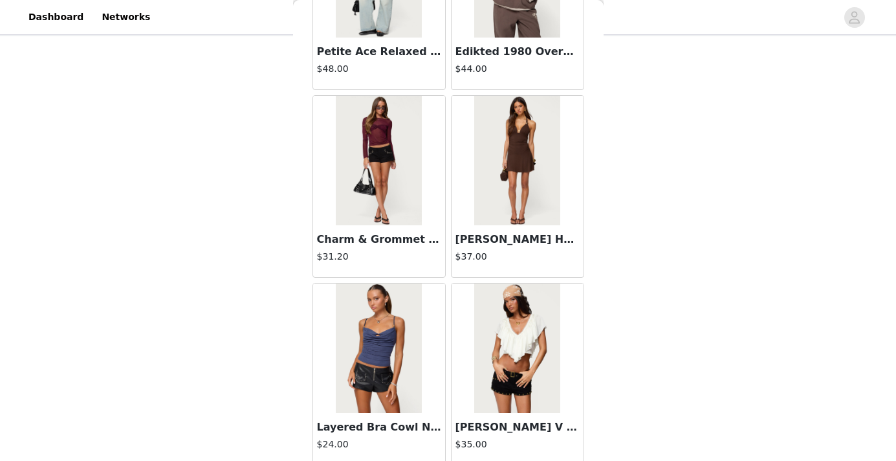
scroll to position [14659, 0]
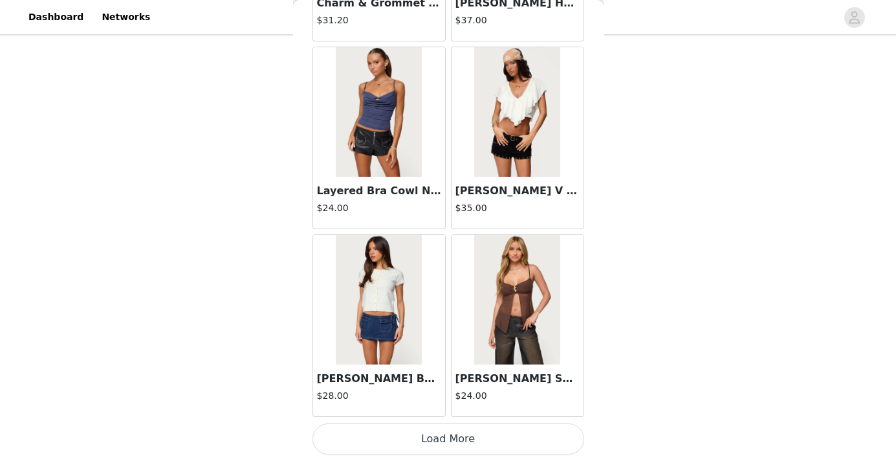
click at [433, 440] on button "Load More" at bounding box center [449, 438] width 272 height 31
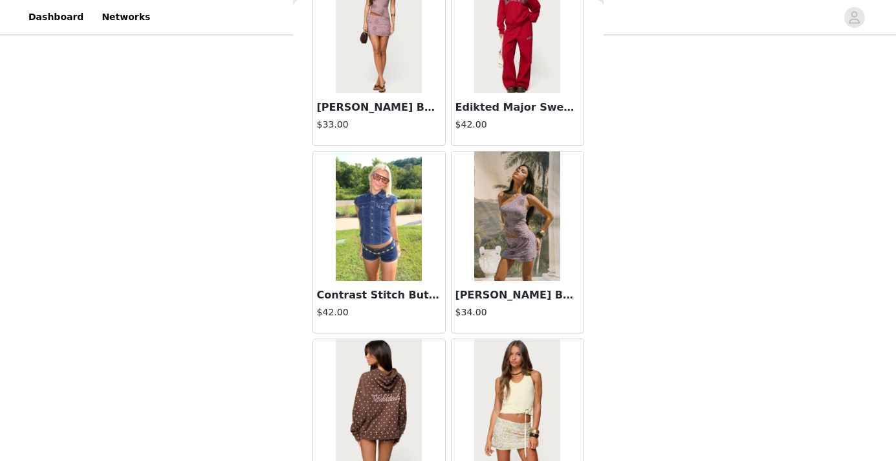
scroll to position [16536, 0]
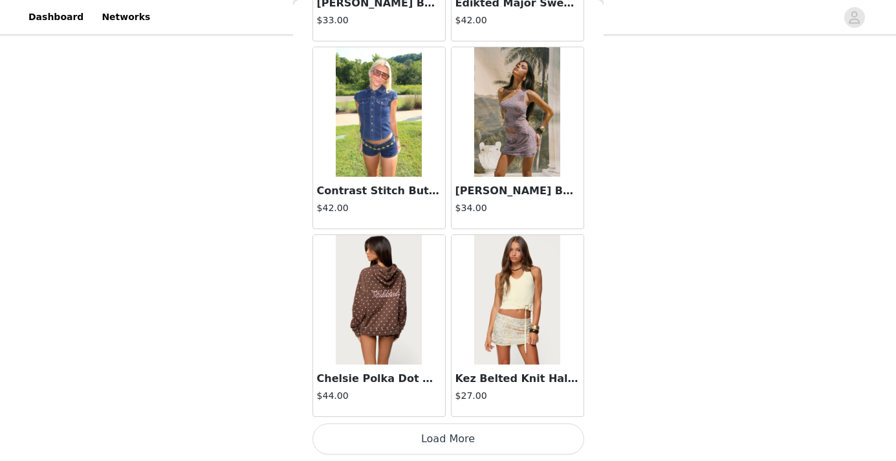
click at [441, 430] on button "Load More" at bounding box center [449, 438] width 272 height 31
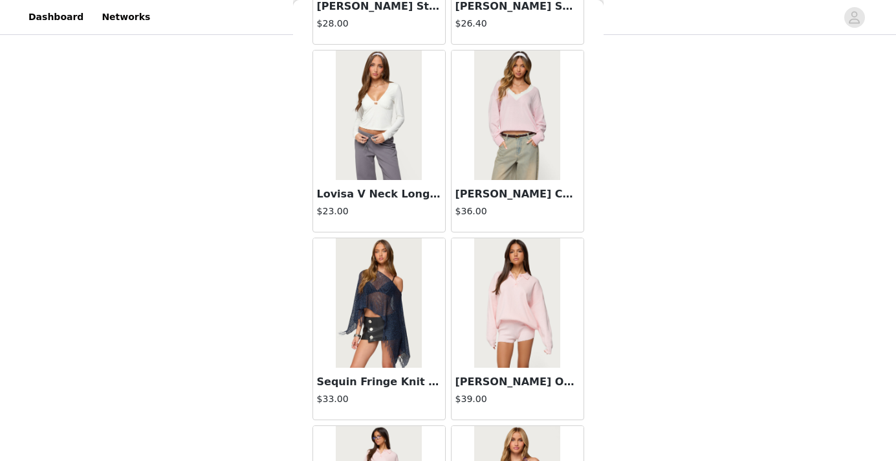
scroll to position [18413, 0]
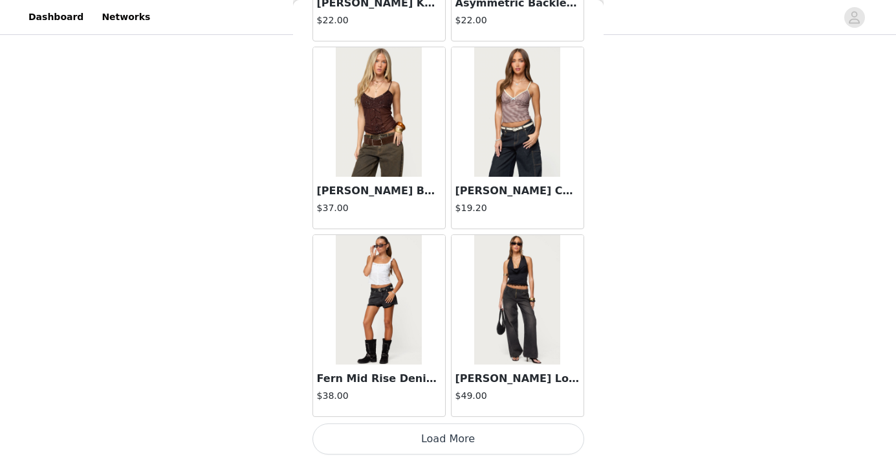
click at [443, 442] on button "Load More" at bounding box center [449, 438] width 272 height 31
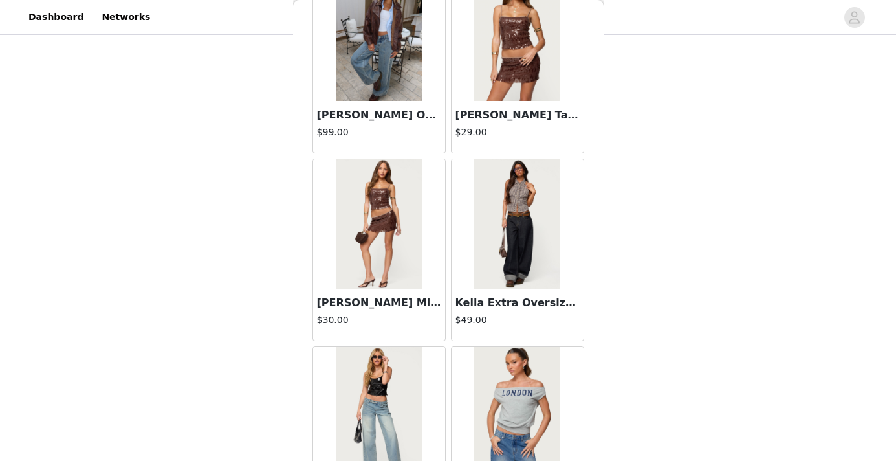
scroll to position [20290, 0]
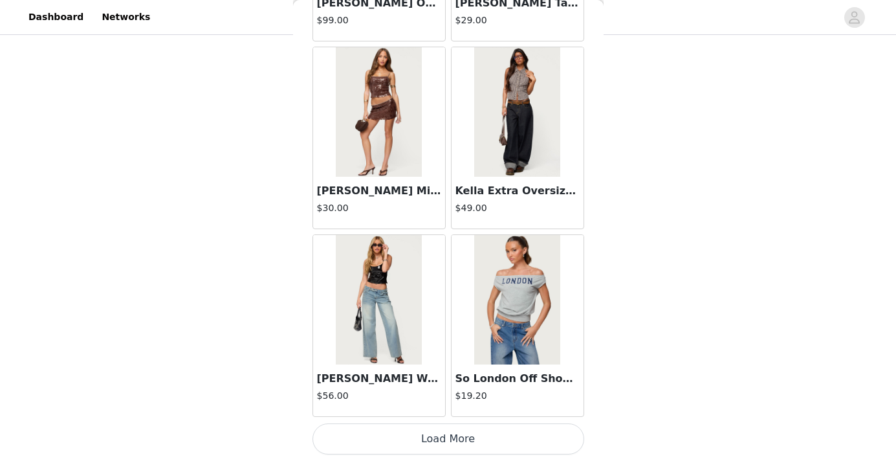
click at [432, 440] on button "Load More" at bounding box center [449, 438] width 272 height 31
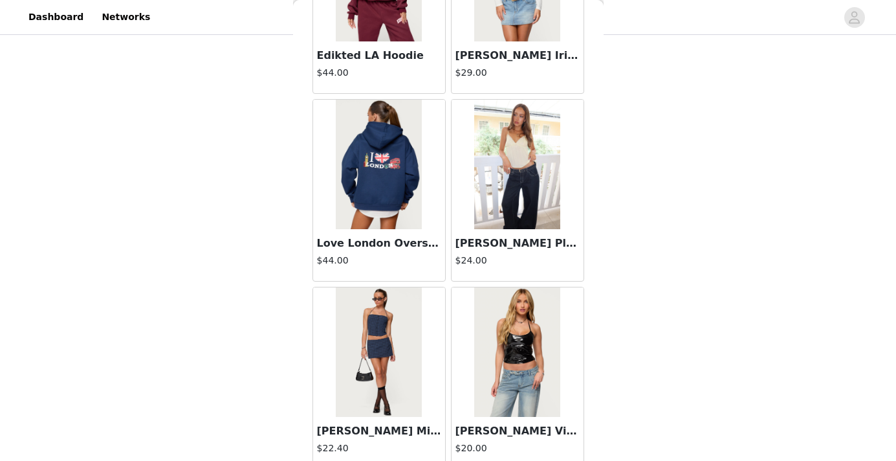
scroll to position [22167, 0]
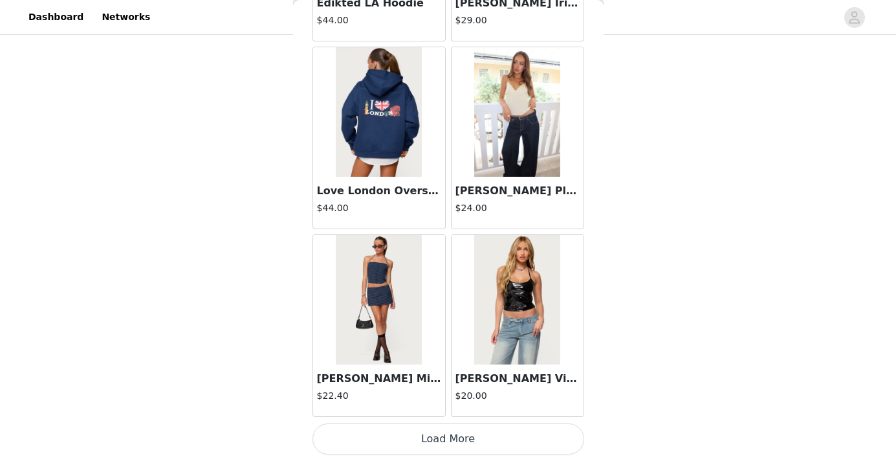
click at [428, 432] on button "Load More" at bounding box center [449, 438] width 272 height 31
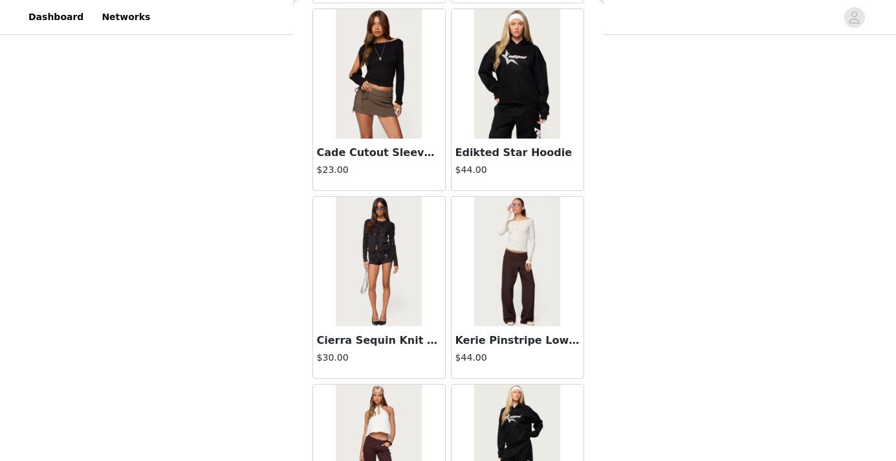
scroll to position [24044, 0]
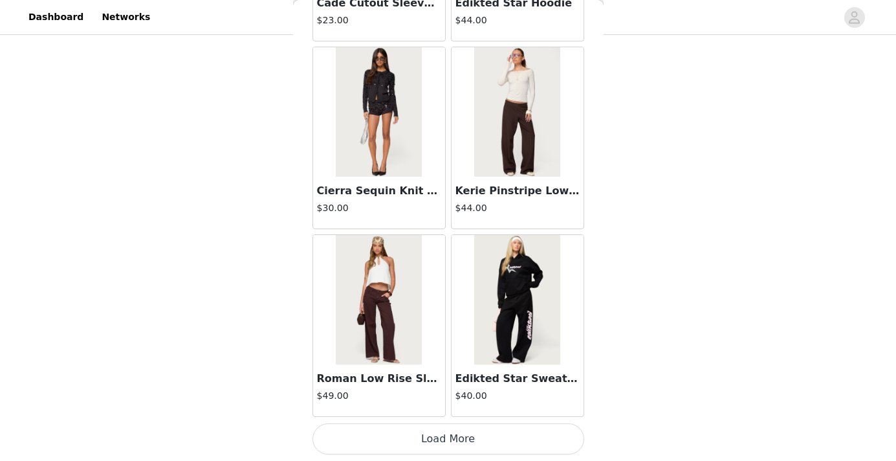
click at [432, 436] on button "Load More" at bounding box center [449, 438] width 272 height 31
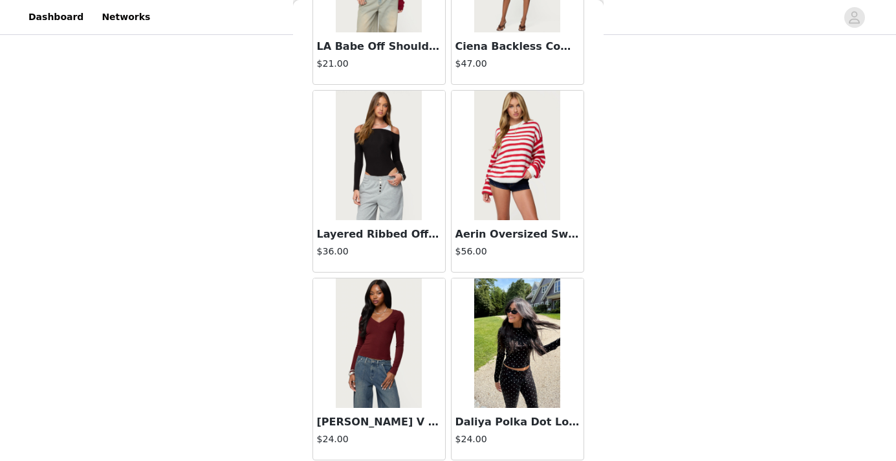
scroll to position [25921, 0]
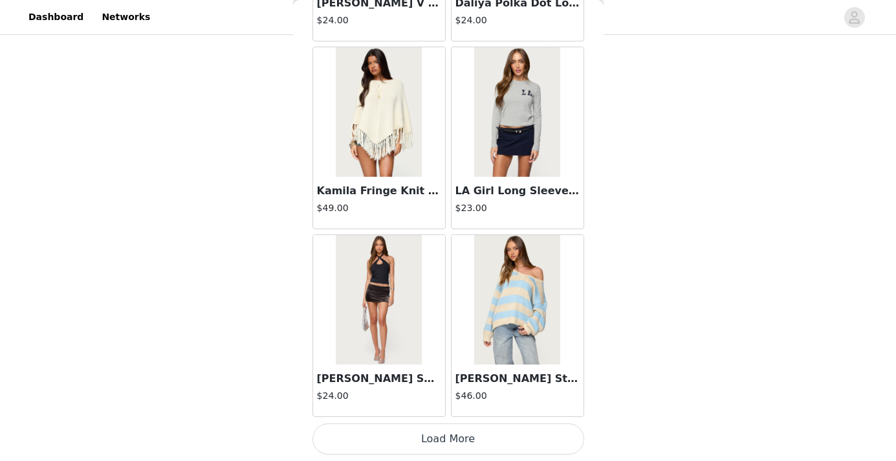
click at [449, 434] on button "Load More" at bounding box center [449, 438] width 272 height 31
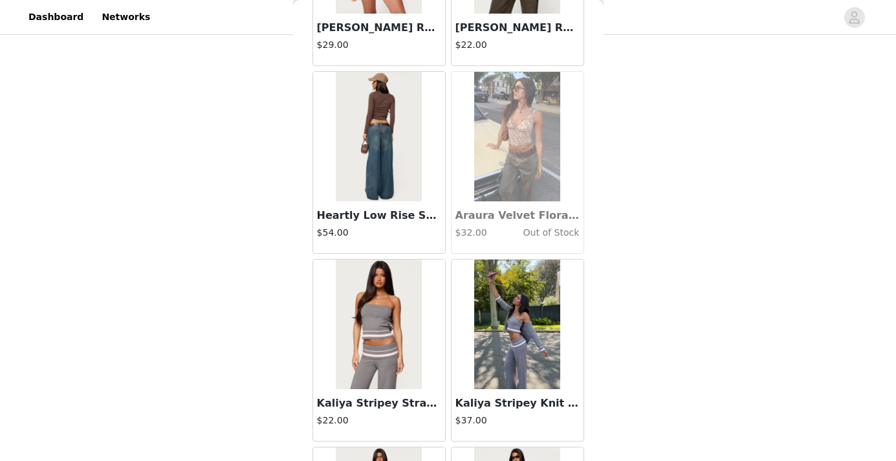
scroll to position [27798, 0]
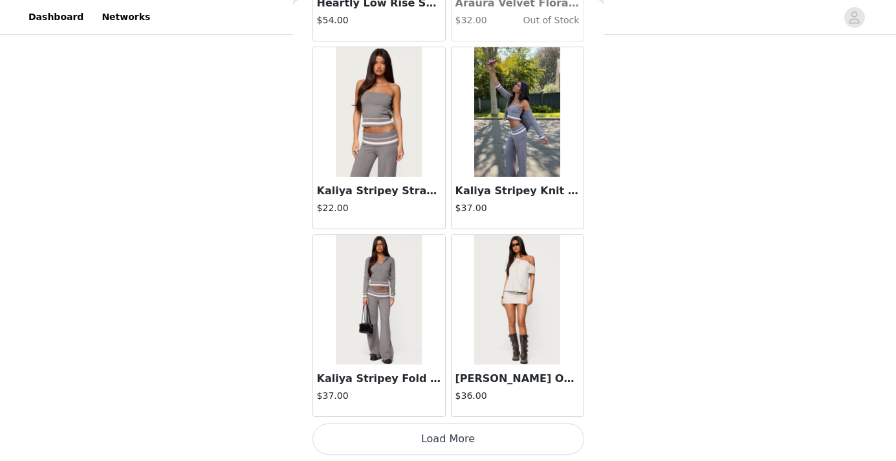
click at [451, 438] on button "Load More" at bounding box center [449, 438] width 272 height 31
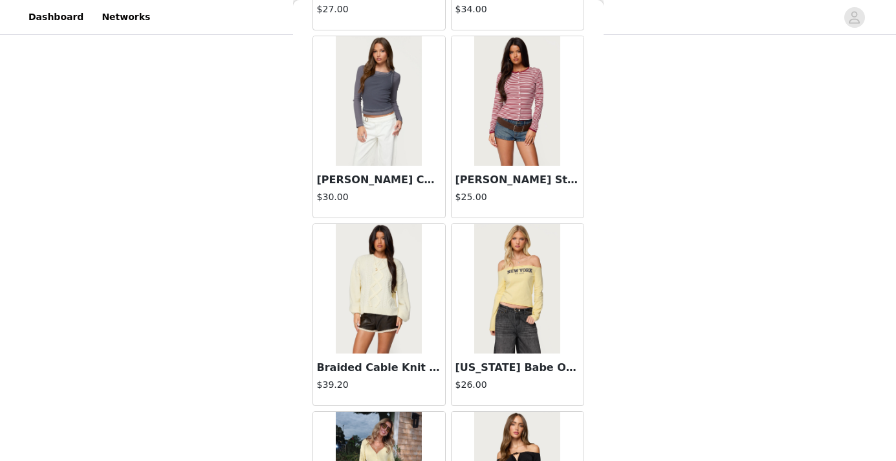
scroll to position [29675, 0]
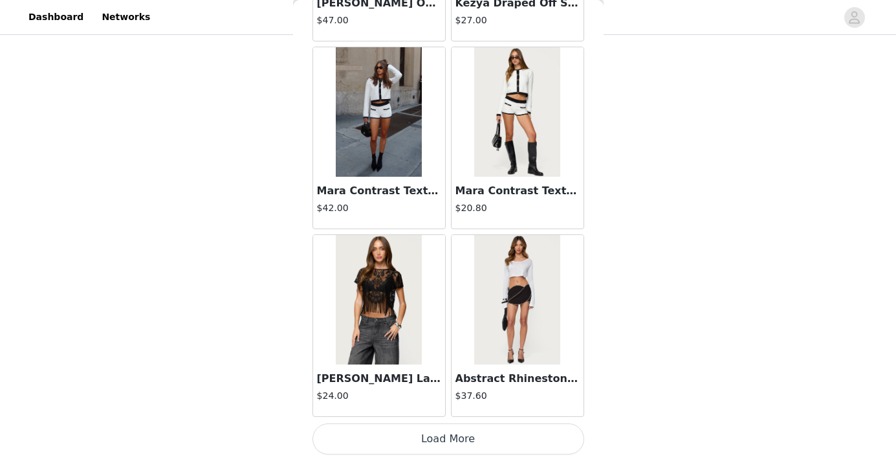
click at [430, 444] on button "Load More" at bounding box center [449, 438] width 272 height 31
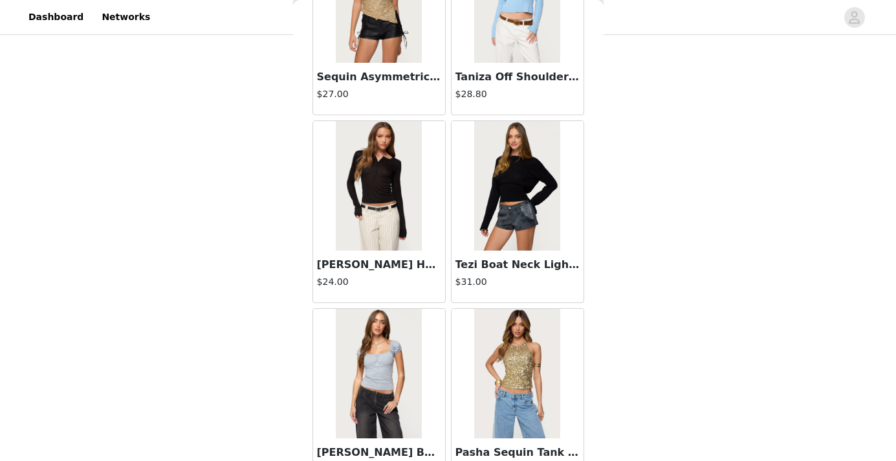
scroll to position [31552, 0]
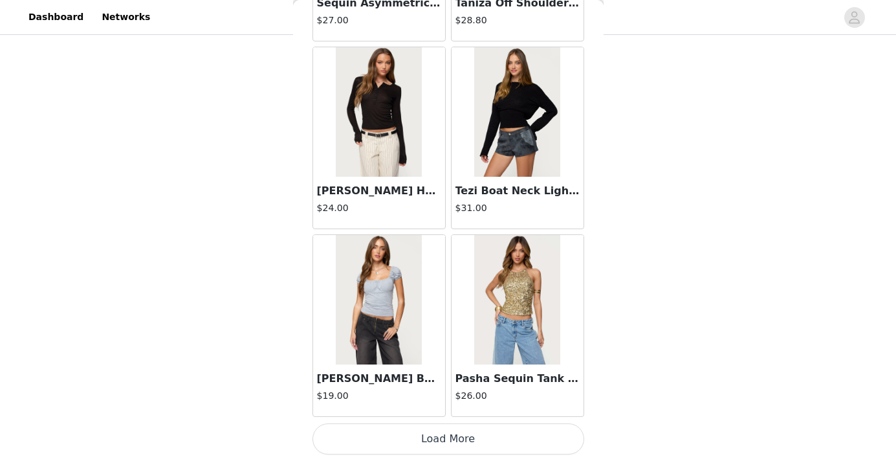
click at [447, 443] on button "Load More" at bounding box center [449, 438] width 272 height 31
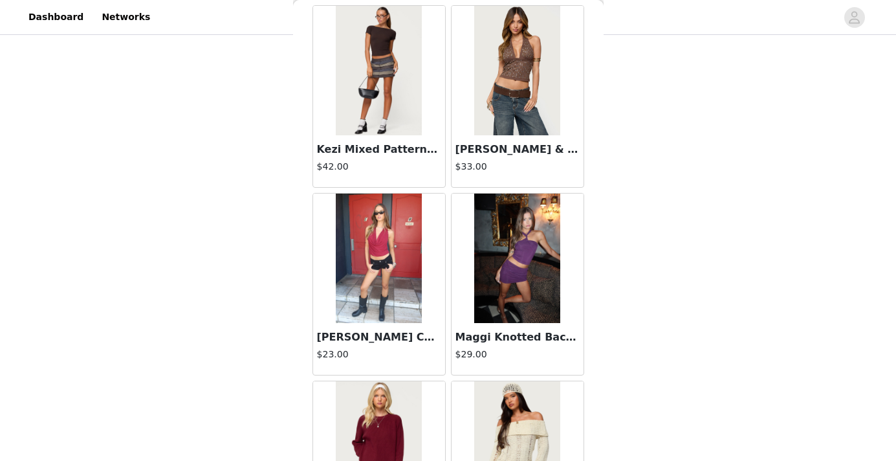
scroll to position [33429, 0]
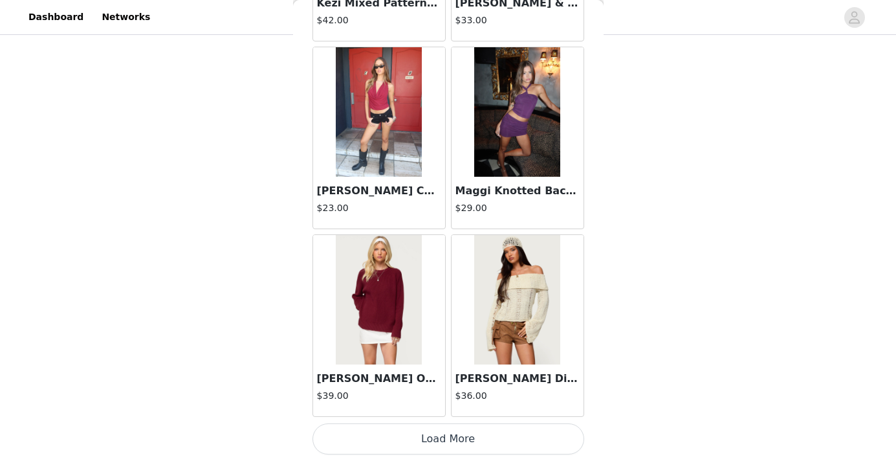
click at [424, 436] on button "Load More" at bounding box center [449, 438] width 272 height 31
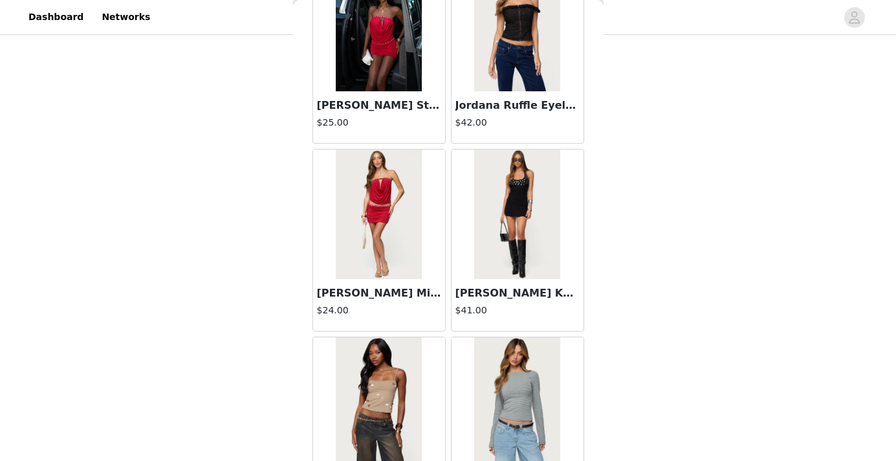
scroll to position [35306, 0]
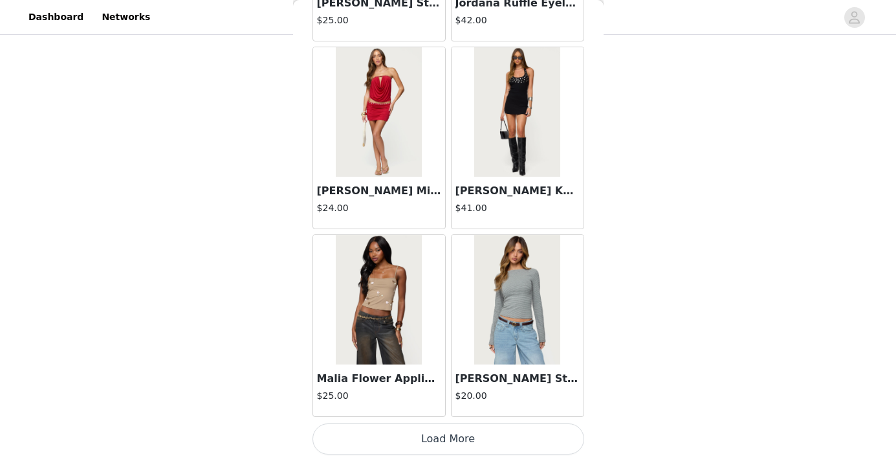
click at [427, 440] on button "Load More" at bounding box center [449, 438] width 272 height 31
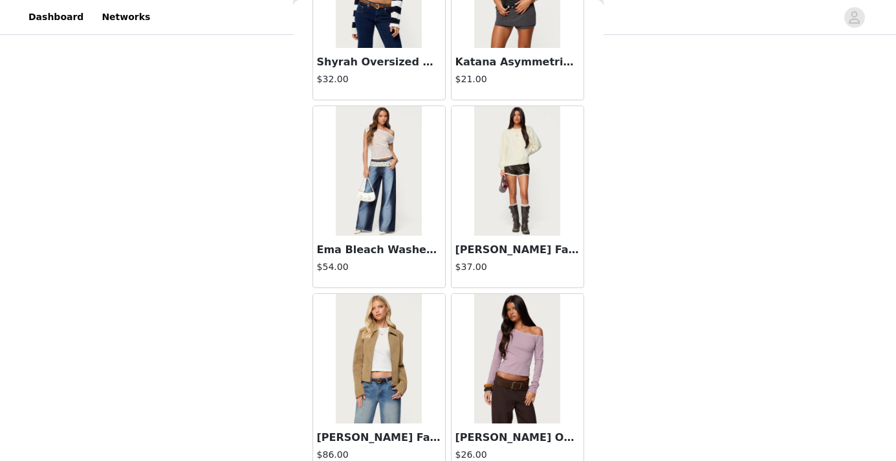
scroll to position [37183, 0]
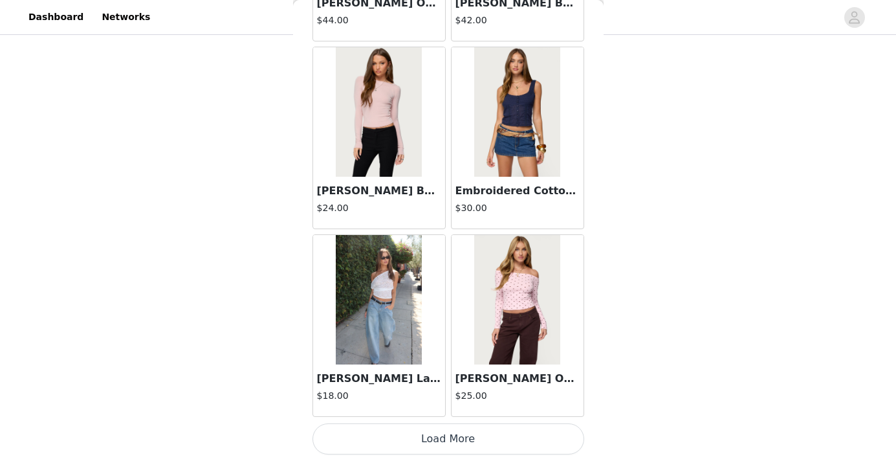
click at [425, 449] on button "Load More" at bounding box center [449, 438] width 272 height 31
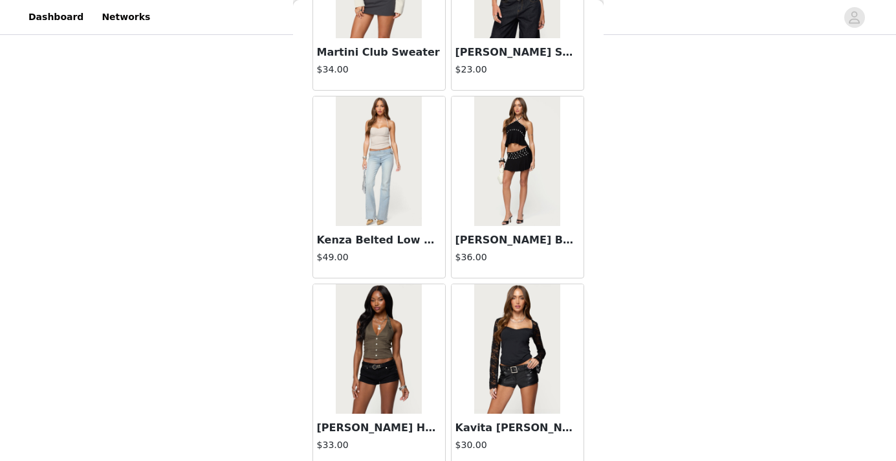
scroll to position [39060, 0]
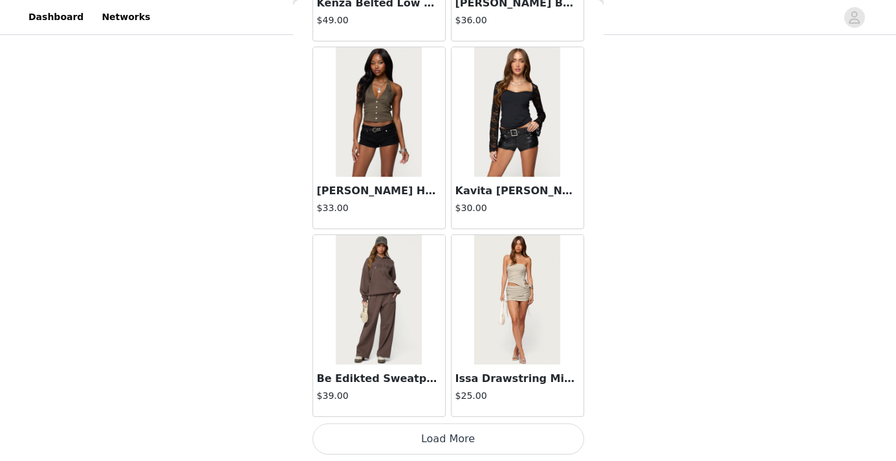
click at [417, 443] on button "Load More" at bounding box center [449, 438] width 272 height 31
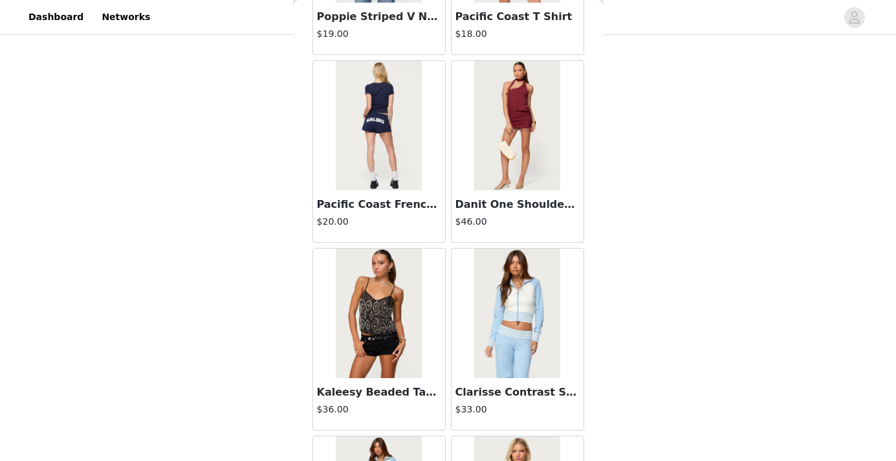
scroll to position [40937, 0]
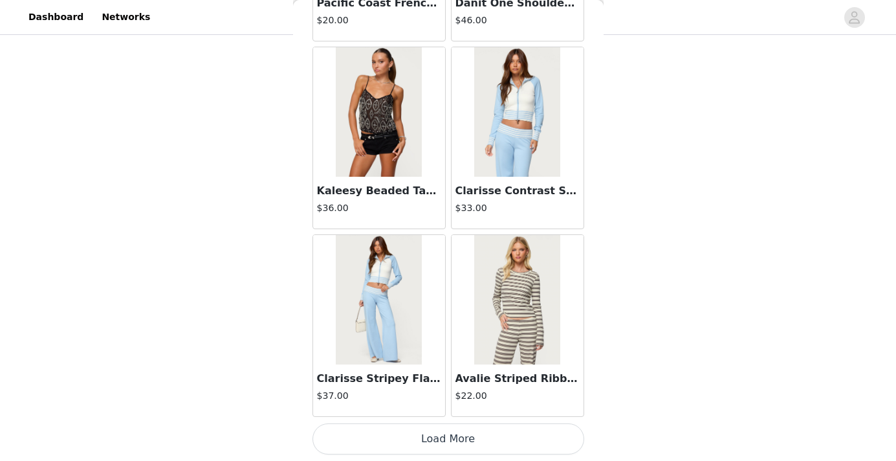
click at [417, 433] on button "Load More" at bounding box center [449, 438] width 272 height 31
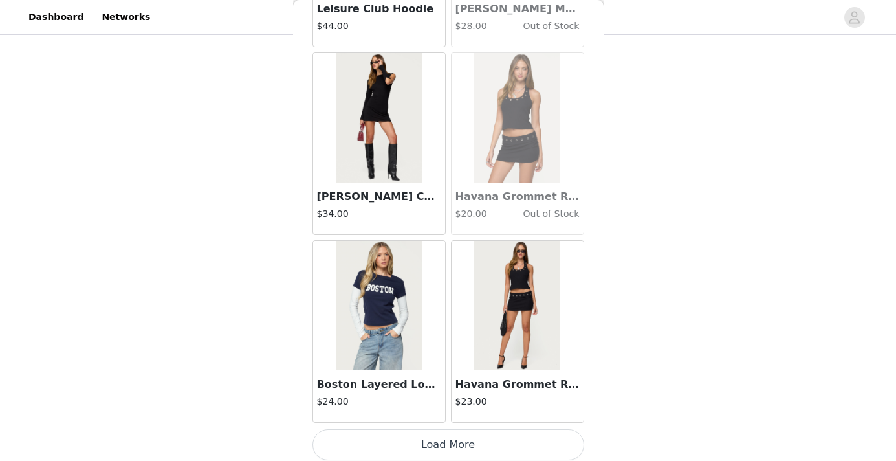
scroll to position [42814, 0]
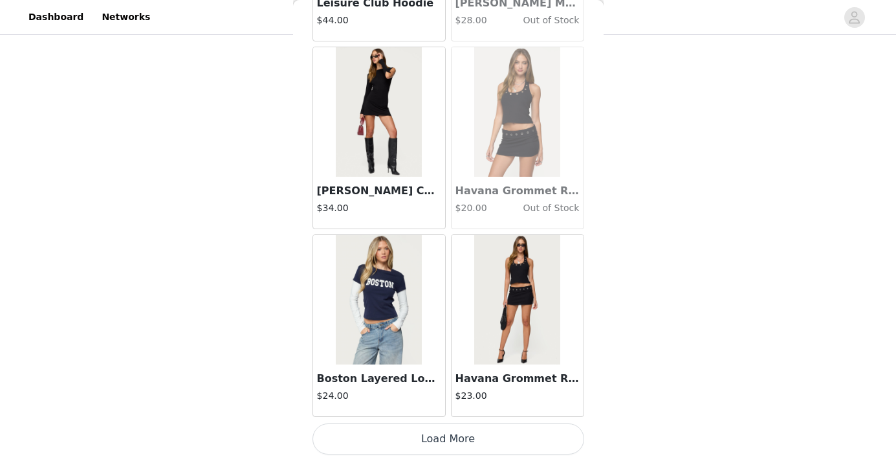
click at [421, 437] on button "Load More" at bounding box center [449, 438] width 272 height 31
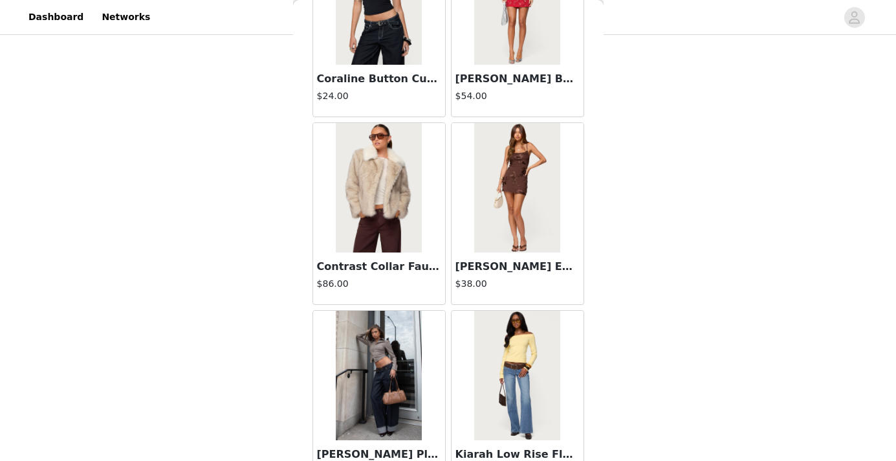
scroll to position [44054, 0]
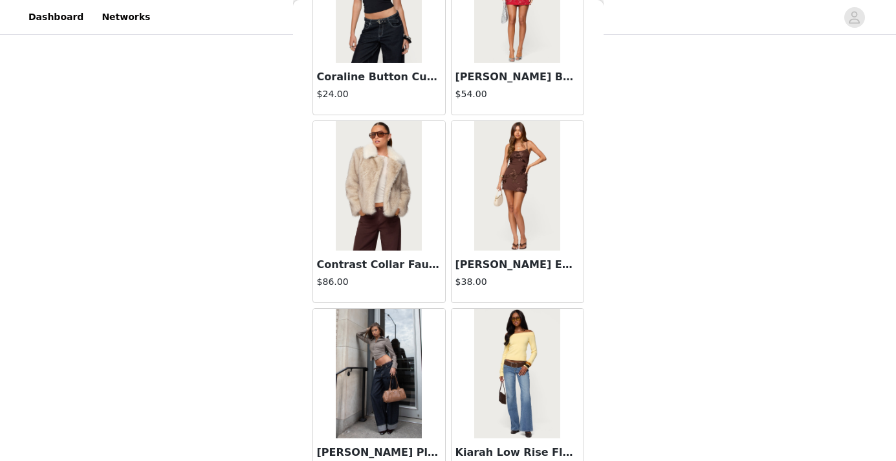
click at [362, 219] on img at bounding box center [379, 185] width 86 height 129
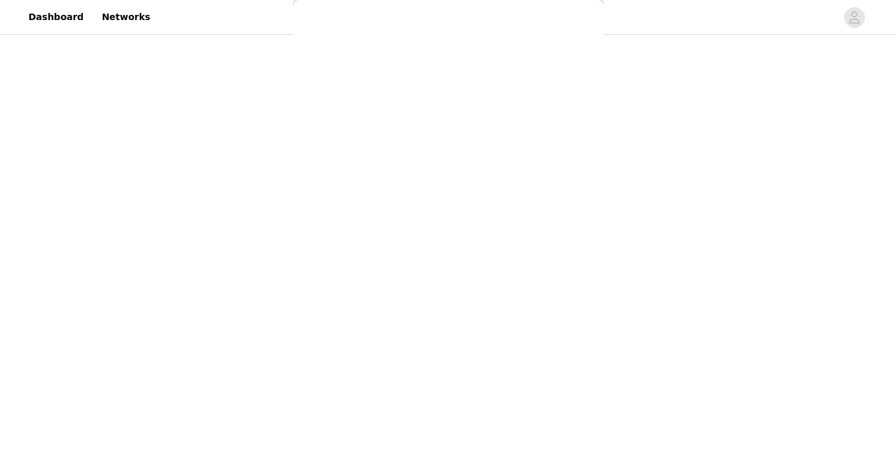
scroll to position [155, 0]
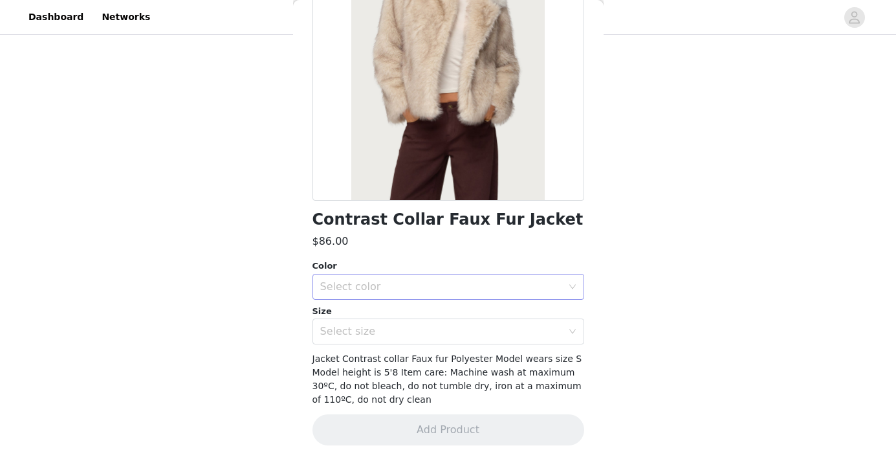
click at [430, 284] on div "Select color" at bounding box center [441, 286] width 242 height 13
click at [423, 315] on li "TAN" at bounding box center [444, 315] width 262 height 21
click at [420, 333] on div "Select size" at bounding box center [441, 331] width 242 height 13
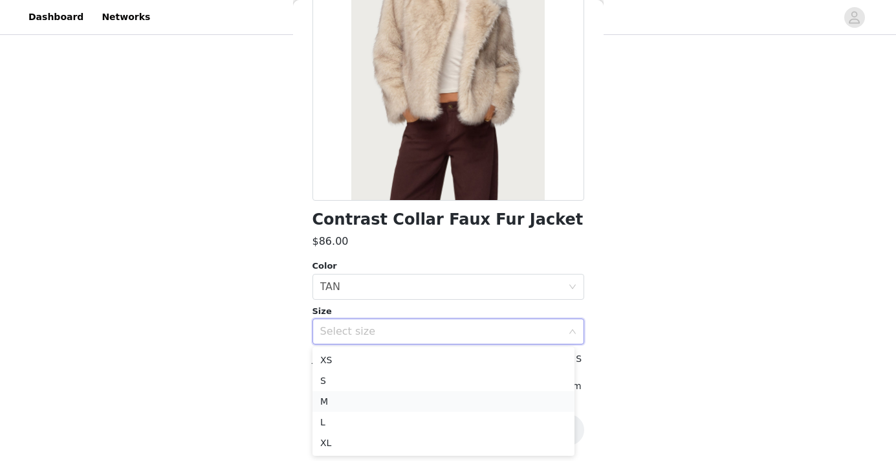
click at [399, 405] on li "M" at bounding box center [444, 401] width 262 height 21
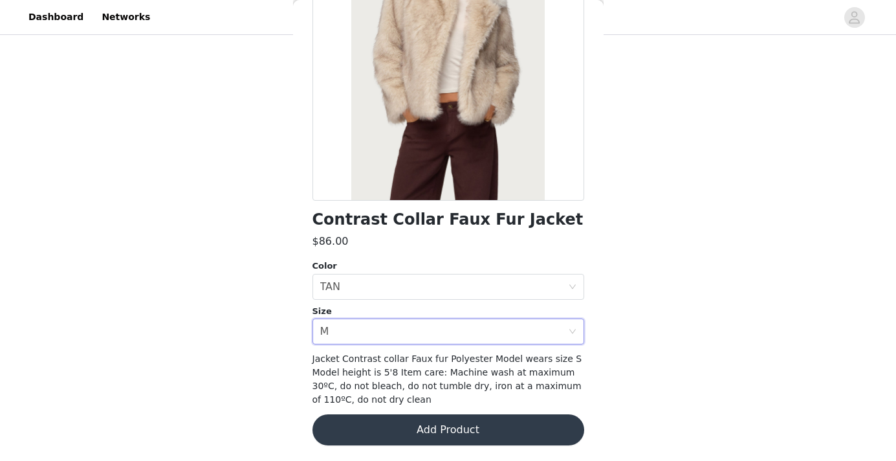
click at [425, 428] on button "Add Product" at bounding box center [449, 429] width 272 height 31
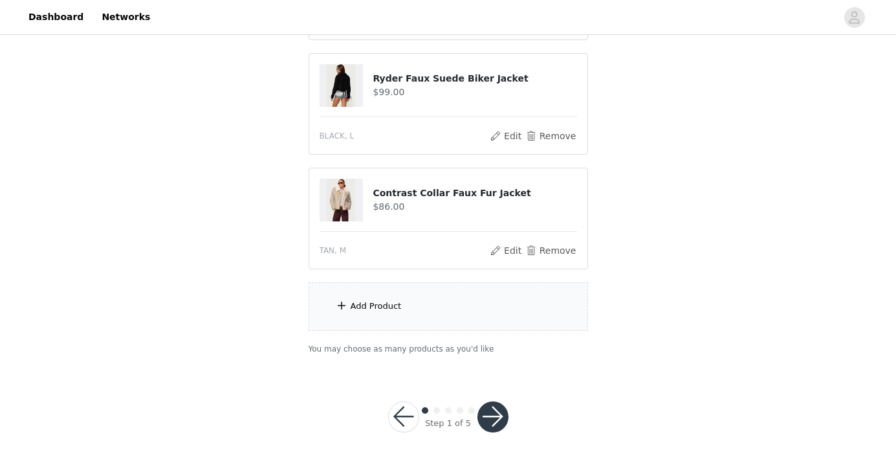
scroll to position [243, 0]
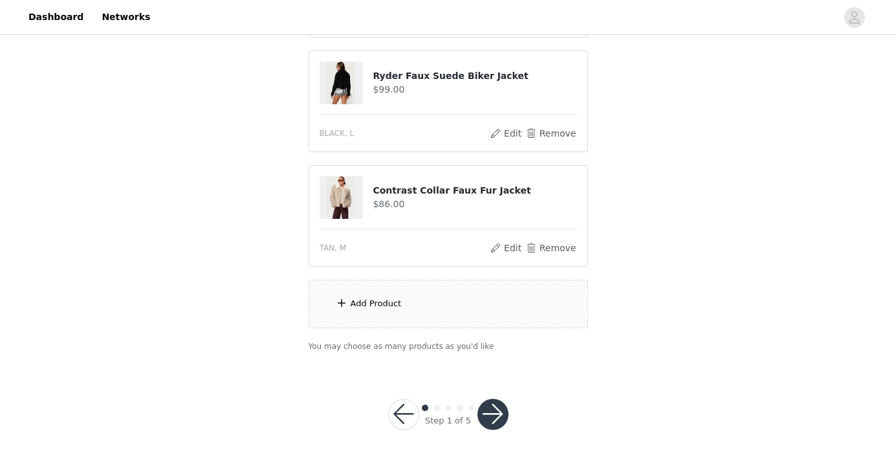
click at [500, 413] on button "button" at bounding box center [493, 414] width 31 height 31
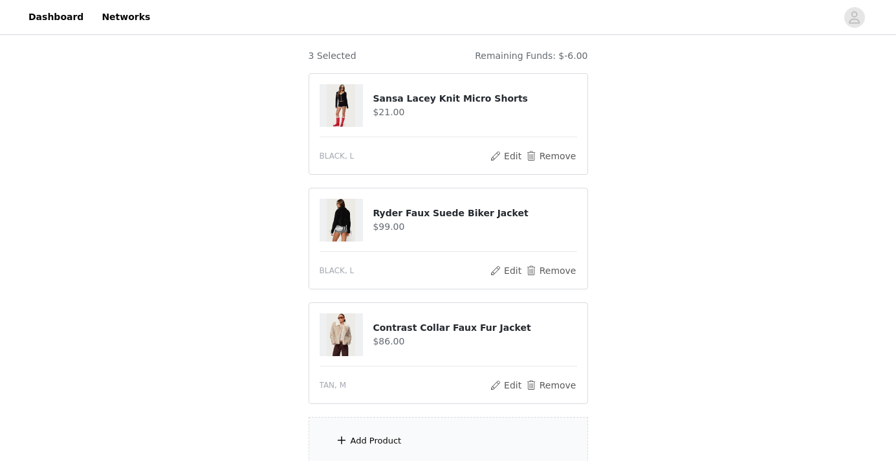
scroll to position [166, 0]
